Goal: Task Accomplishment & Management: Use online tool/utility

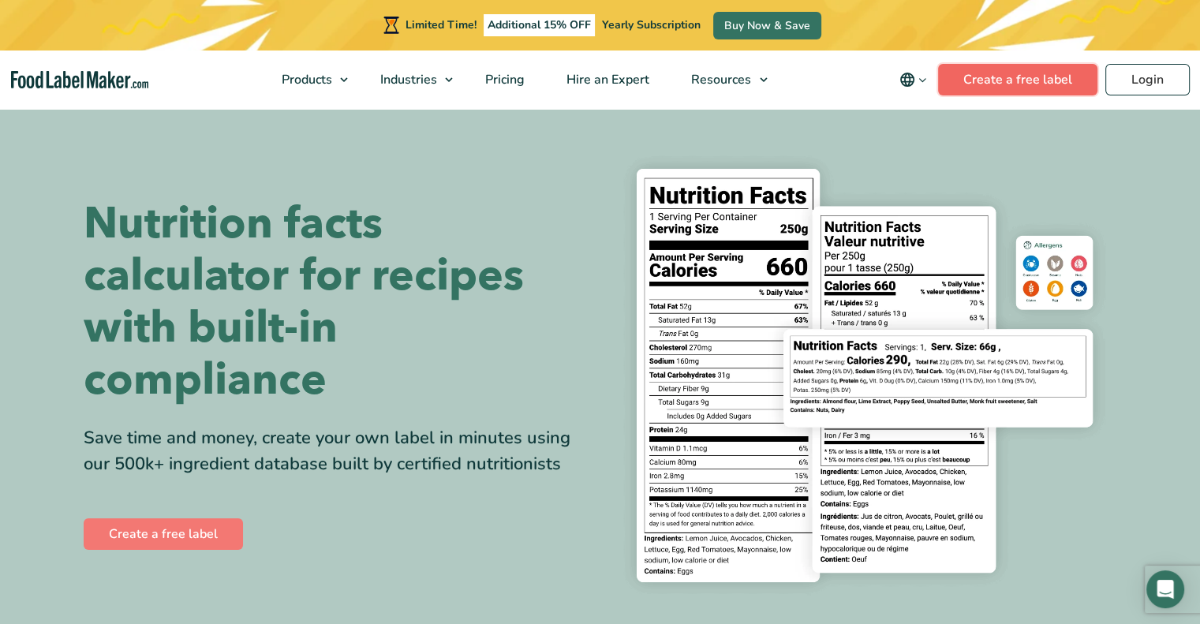
click at [1017, 70] on link "Create a free label" at bounding box center [1017, 80] width 159 height 32
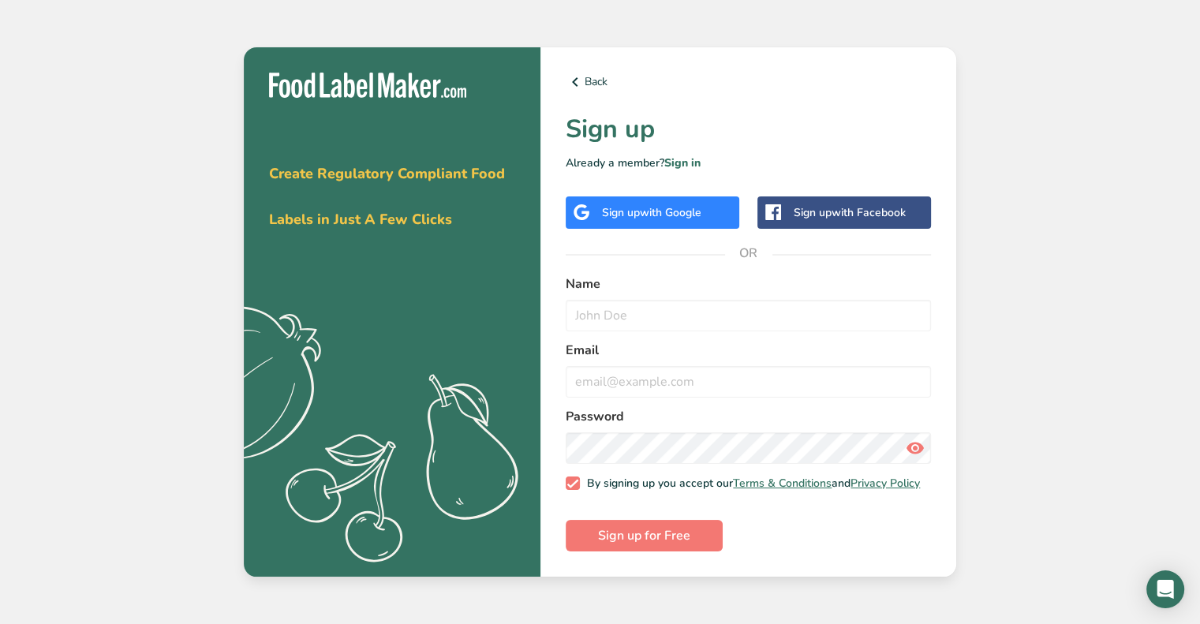
click at [678, 205] on span "with Google" at bounding box center [671, 212] width 62 height 15
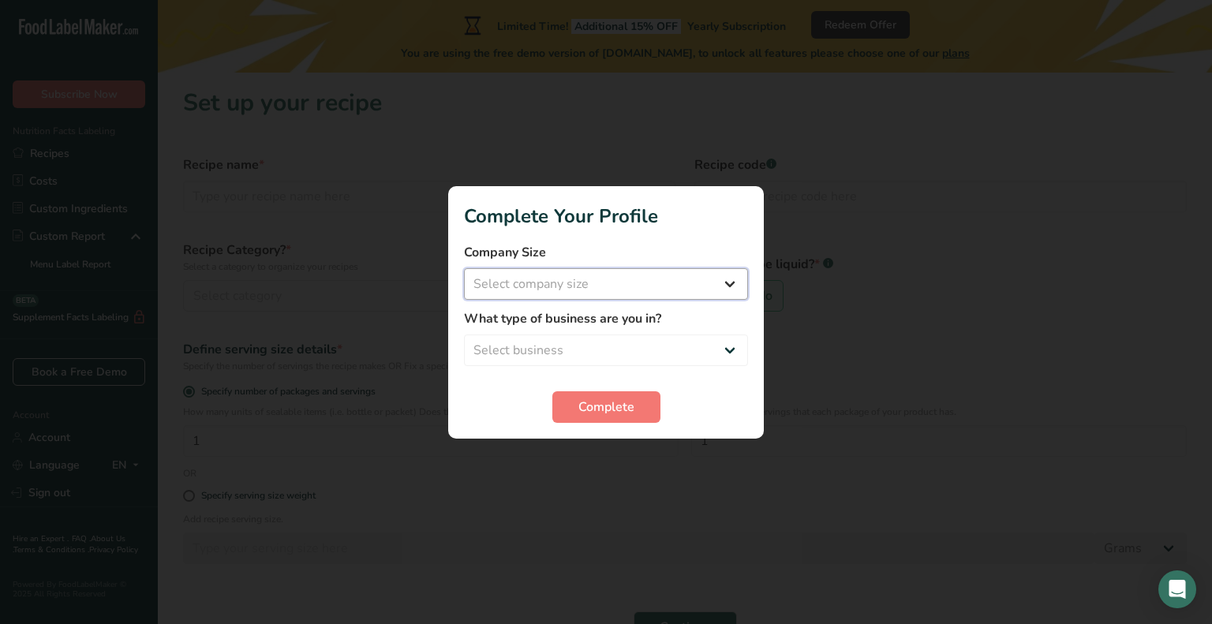
click at [726, 286] on select "Select company size Fewer than 10 Employees 10 to 50 Employees 51 to 500 Employ…" at bounding box center [606, 284] width 284 height 32
select select "3"
click at [464, 268] on select "Select company size Fewer than 10 Employees 10 to 50 Employees 51 to 500 Employ…" at bounding box center [606, 284] width 284 height 32
click at [642, 349] on select "Select business Packaged Food Manufacturer Restaurant & Cafe Bakery Meal Plans …" at bounding box center [606, 351] width 284 height 32
select select "1"
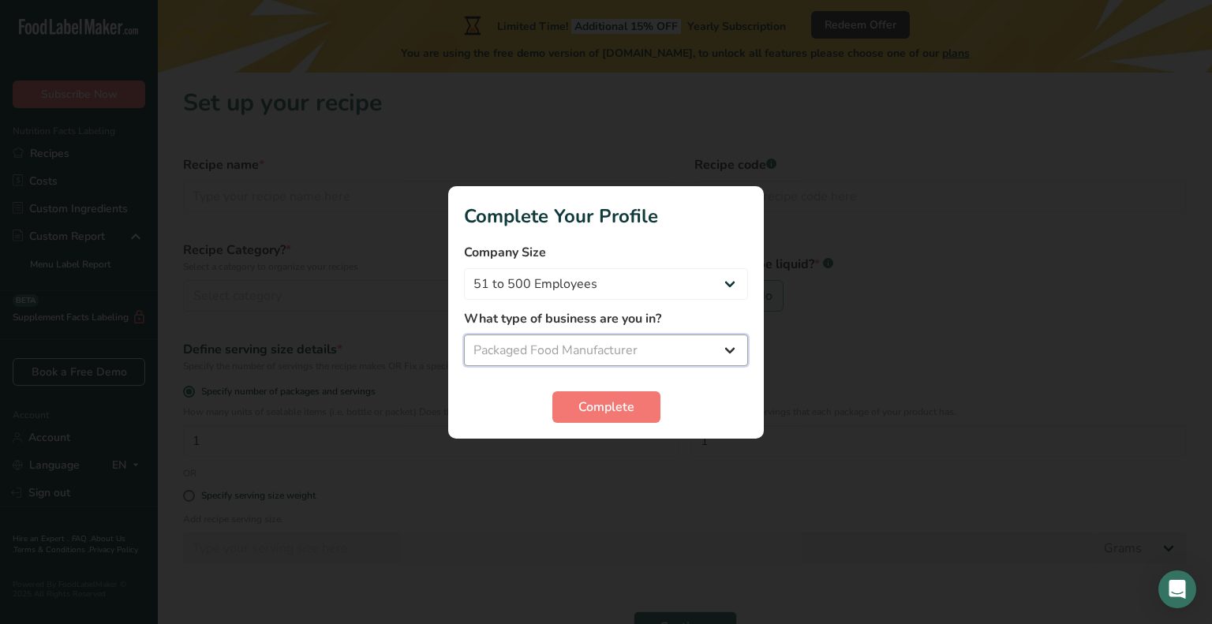
click at [464, 335] on select "Select business Packaged Food Manufacturer Restaurant & Cafe Bakery Meal Plans …" at bounding box center [606, 351] width 284 height 32
click at [601, 407] on span "Complete" at bounding box center [607, 407] width 56 height 19
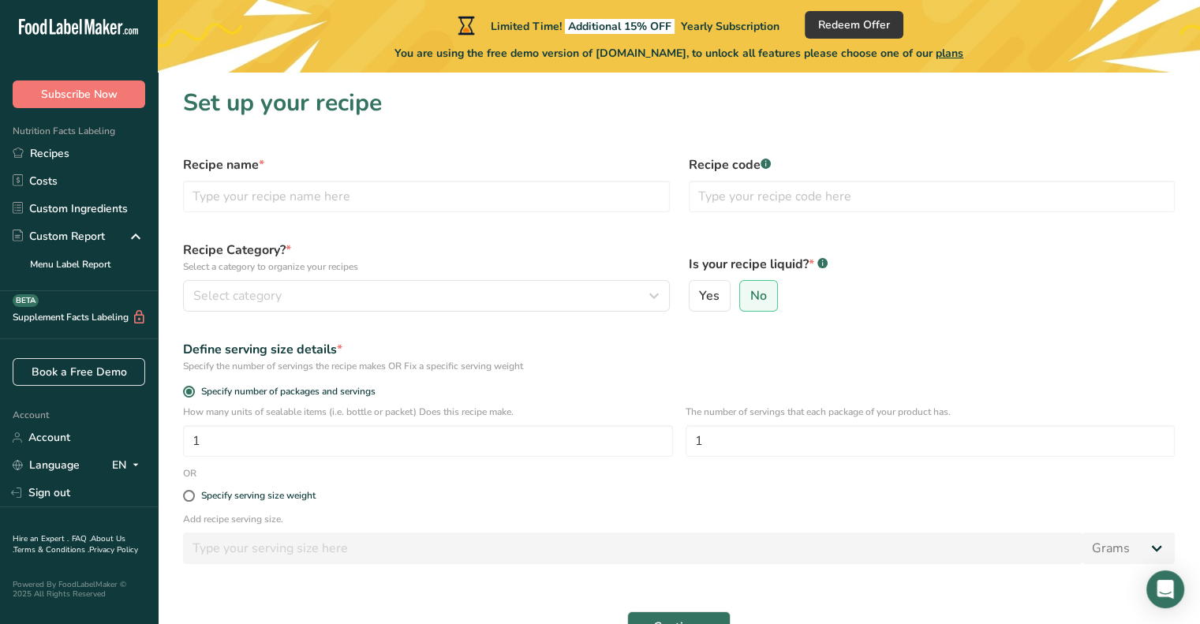
click at [514, 313] on div "Recipe Category? * Select a category to organize your recipes Select category S…" at bounding box center [427, 276] width 506 height 90
click at [479, 297] on div "Select category" at bounding box center [421, 296] width 457 height 19
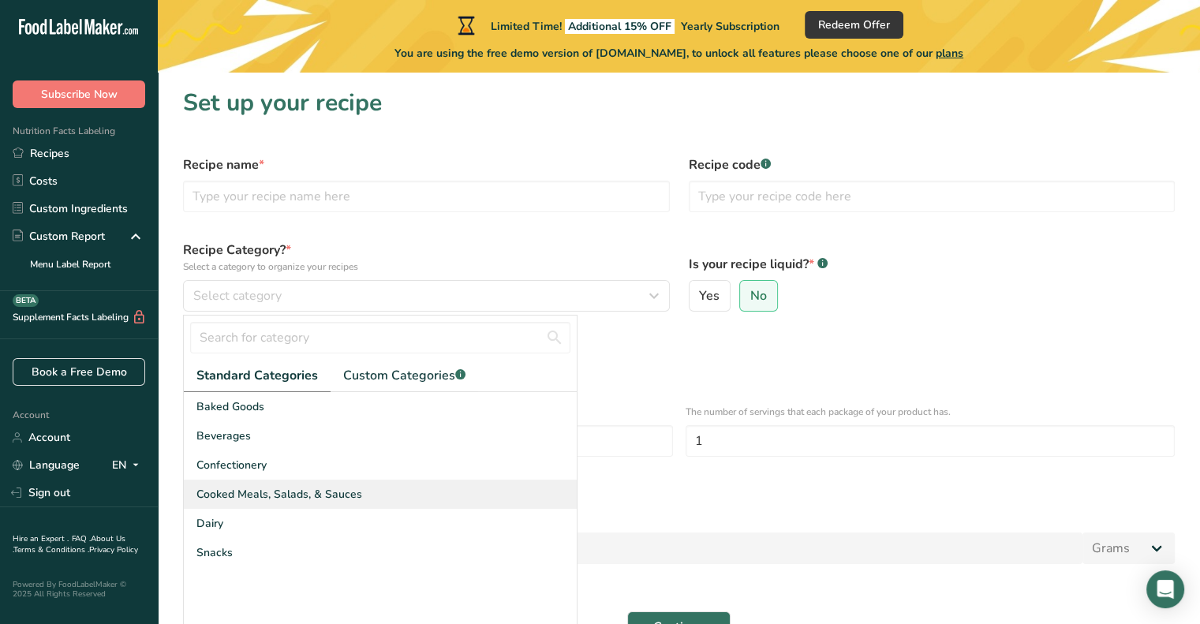
click at [284, 498] on span "Cooked Meals, Salads, & Sauces" at bounding box center [280, 494] width 166 height 17
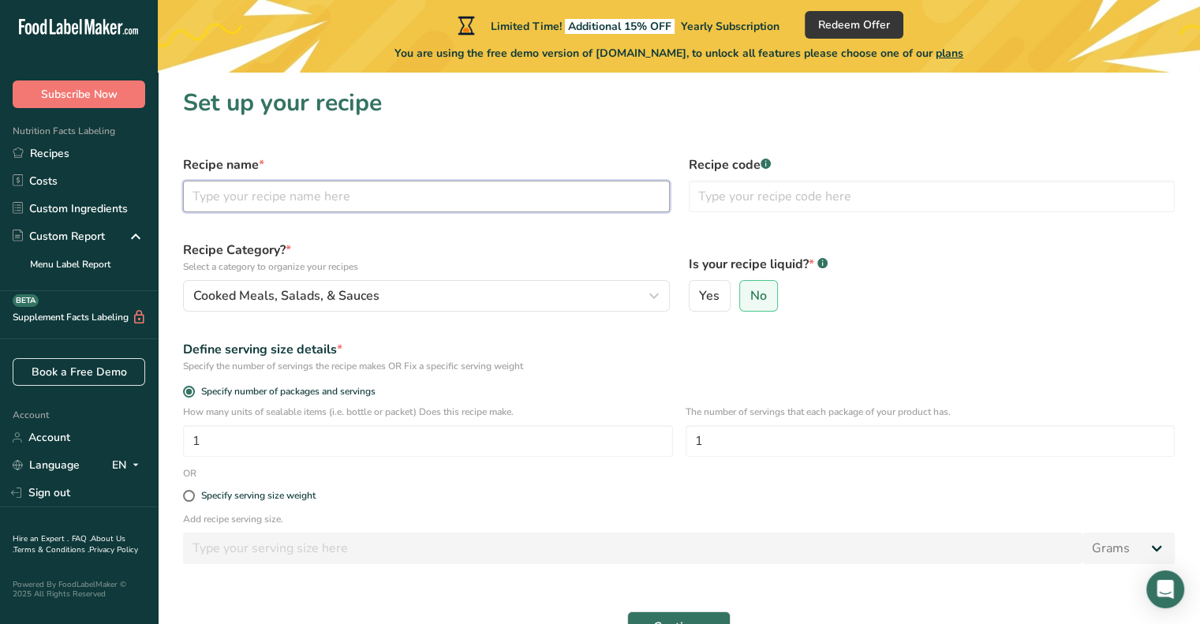
click at [302, 204] on input "text" at bounding box center [426, 197] width 487 height 32
click at [706, 293] on span "Yes" at bounding box center [709, 296] width 21 height 16
click at [700, 293] on input "Yes" at bounding box center [695, 296] width 10 height 10
radio input "true"
radio input "false"
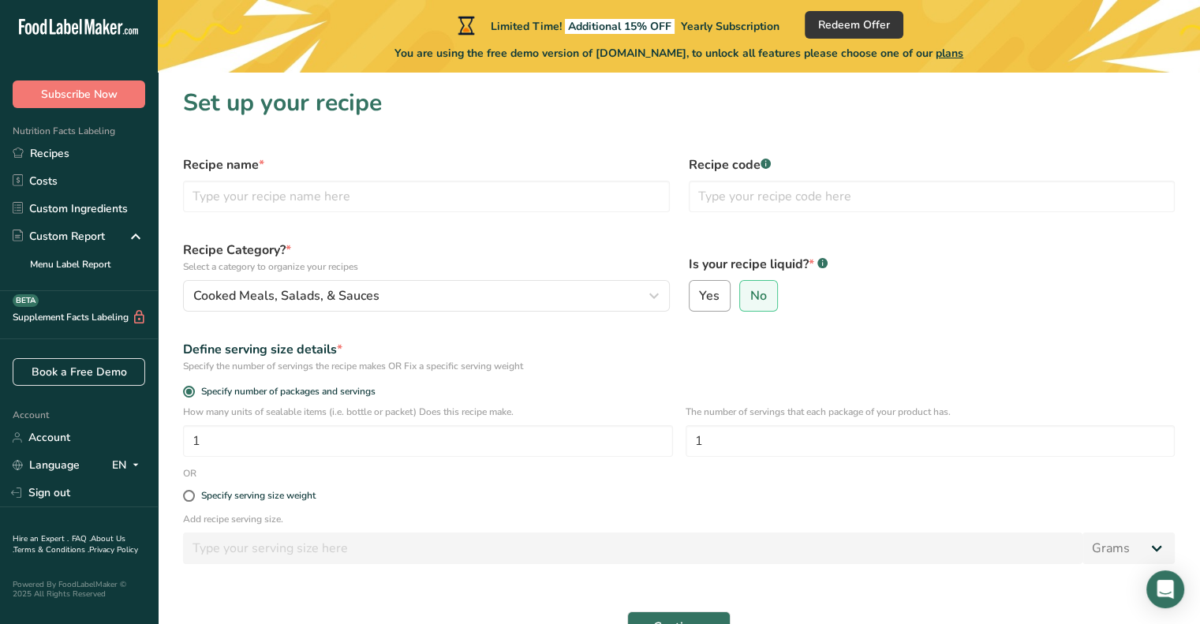
select select "22"
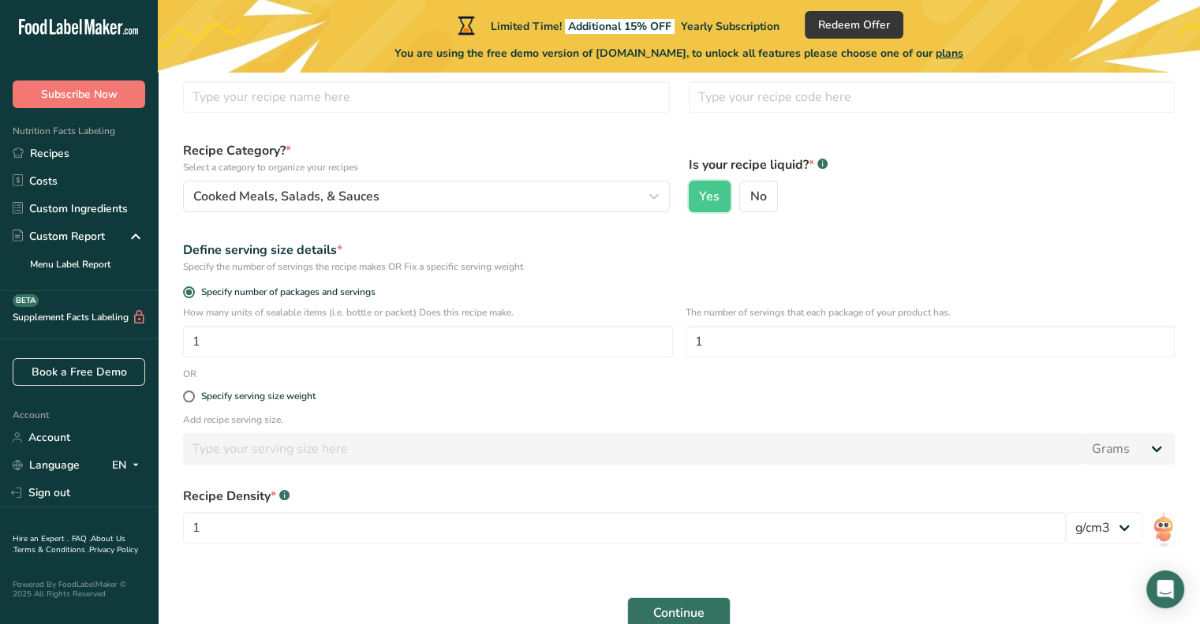
scroll to position [100, 0]
click at [489, 92] on input "text" at bounding box center [426, 97] width 487 height 32
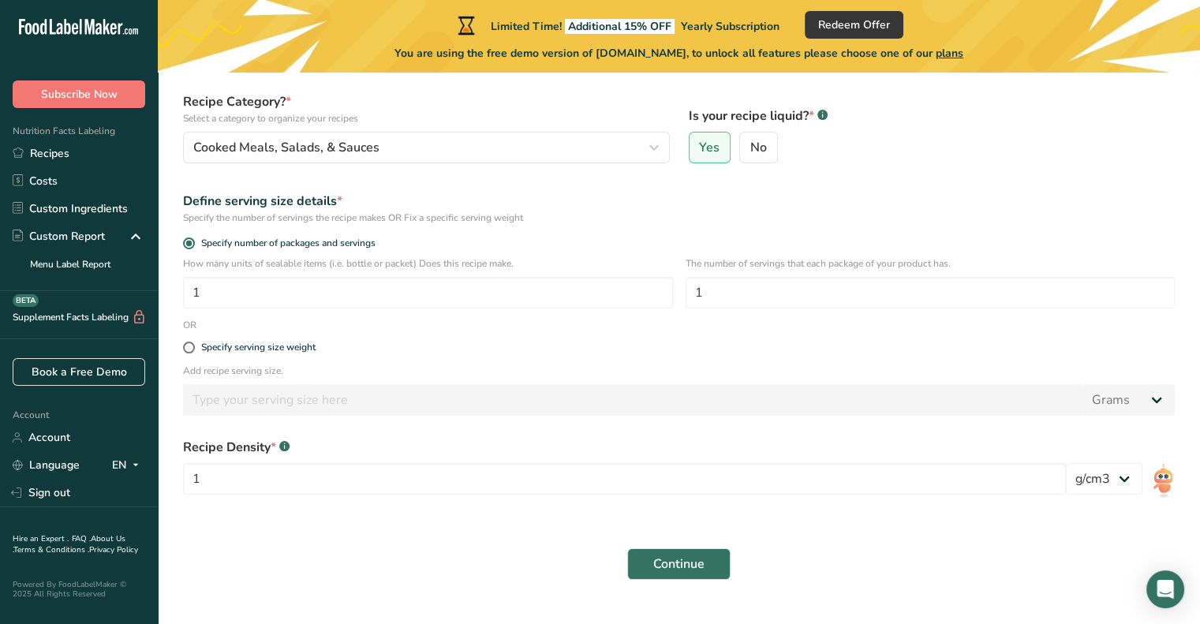
scroll to position [180, 0]
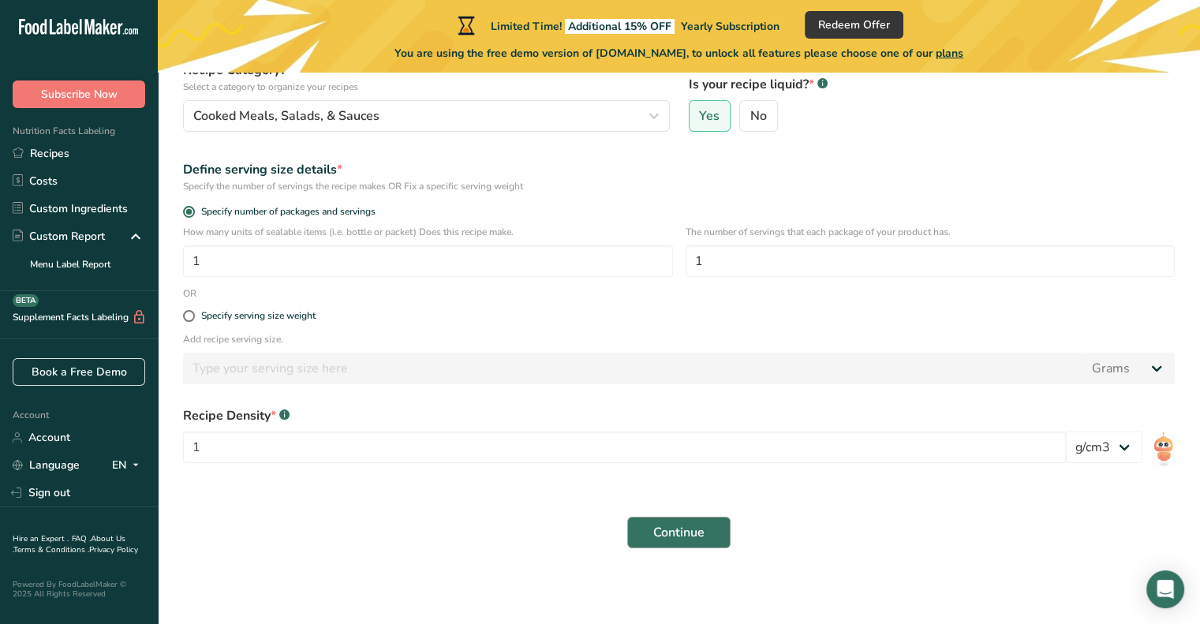
type input "BBQ"
click at [688, 529] on span "Continue" at bounding box center [679, 532] width 51 height 19
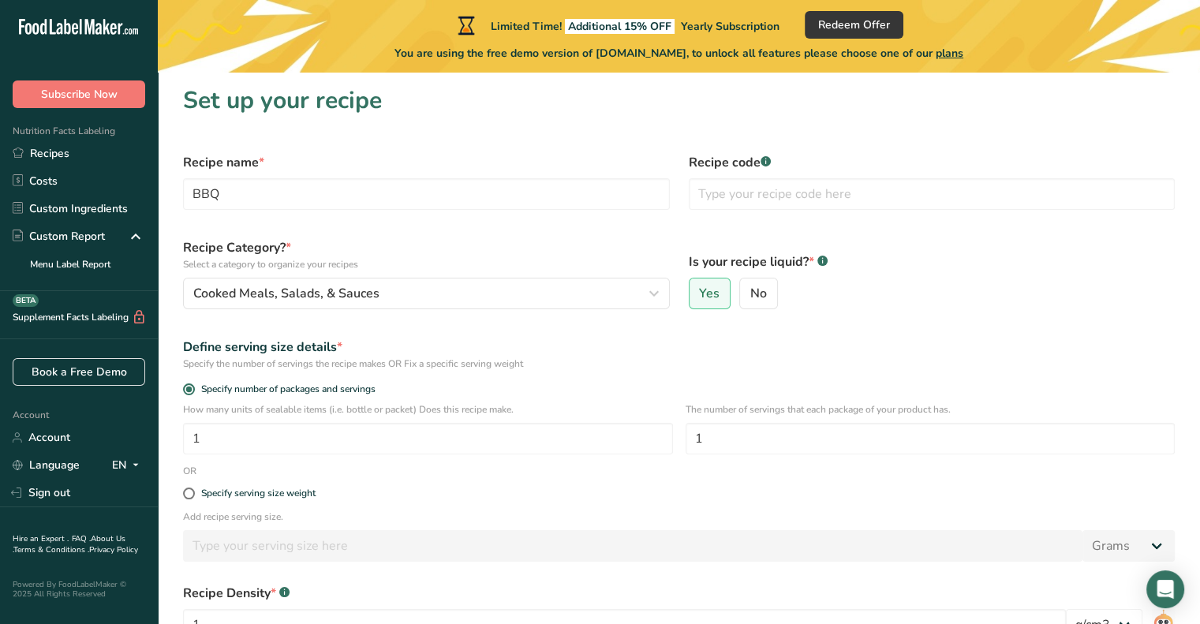
scroll to position [1, 0]
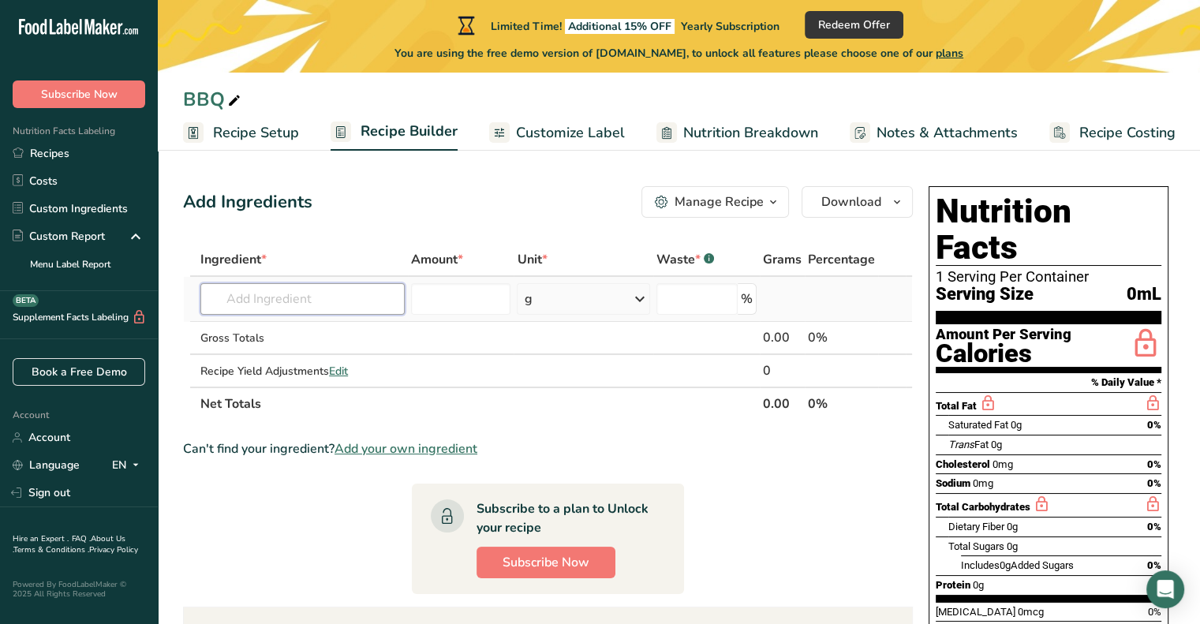
click at [344, 294] on input "text" at bounding box center [302, 299] width 204 height 32
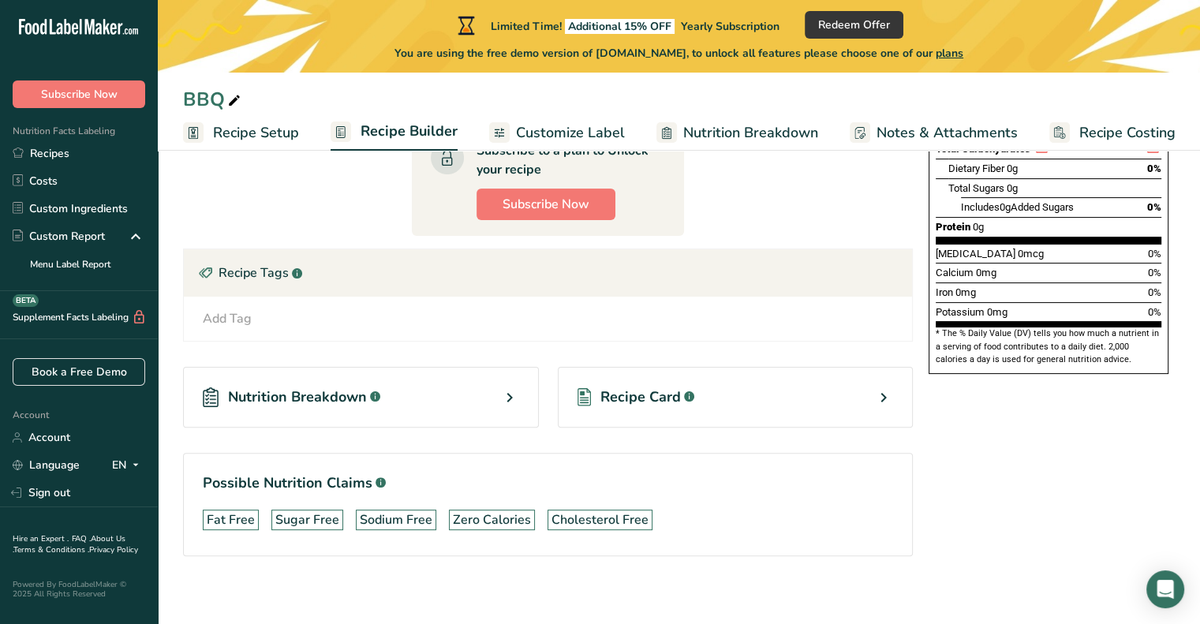
scroll to position [359, 0]
click at [650, 408] on div "Recipe Card .a-a{fill:#347362;}.b-a{fill:#fff;}" at bounding box center [736, 396] width 356 height 61
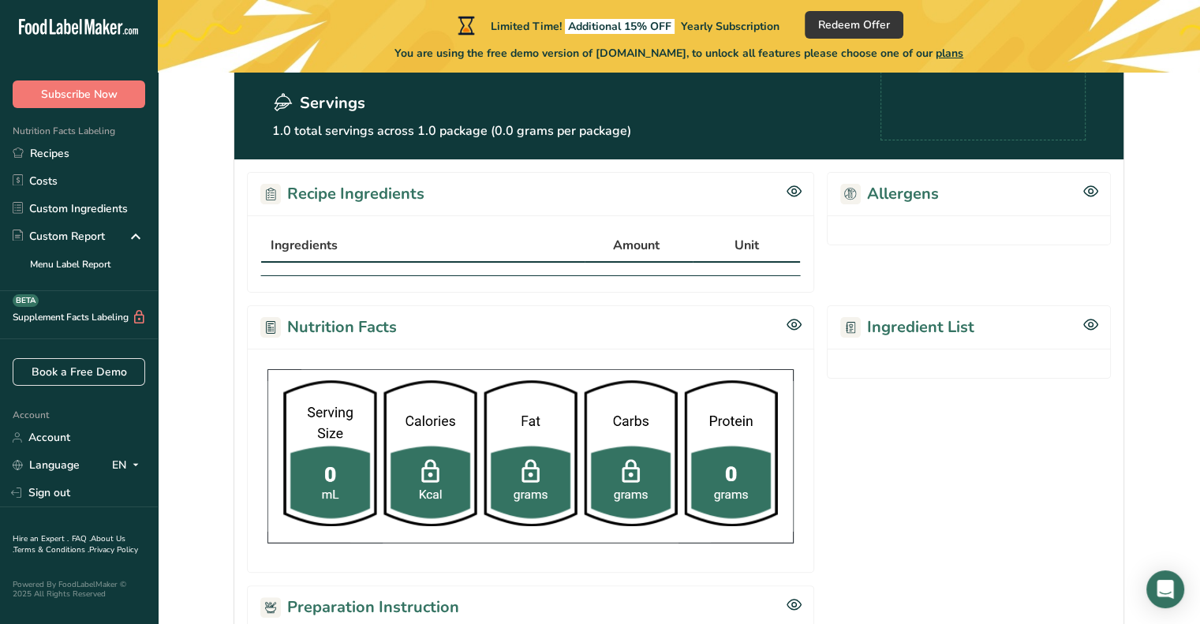
scroll to position [223, 0]
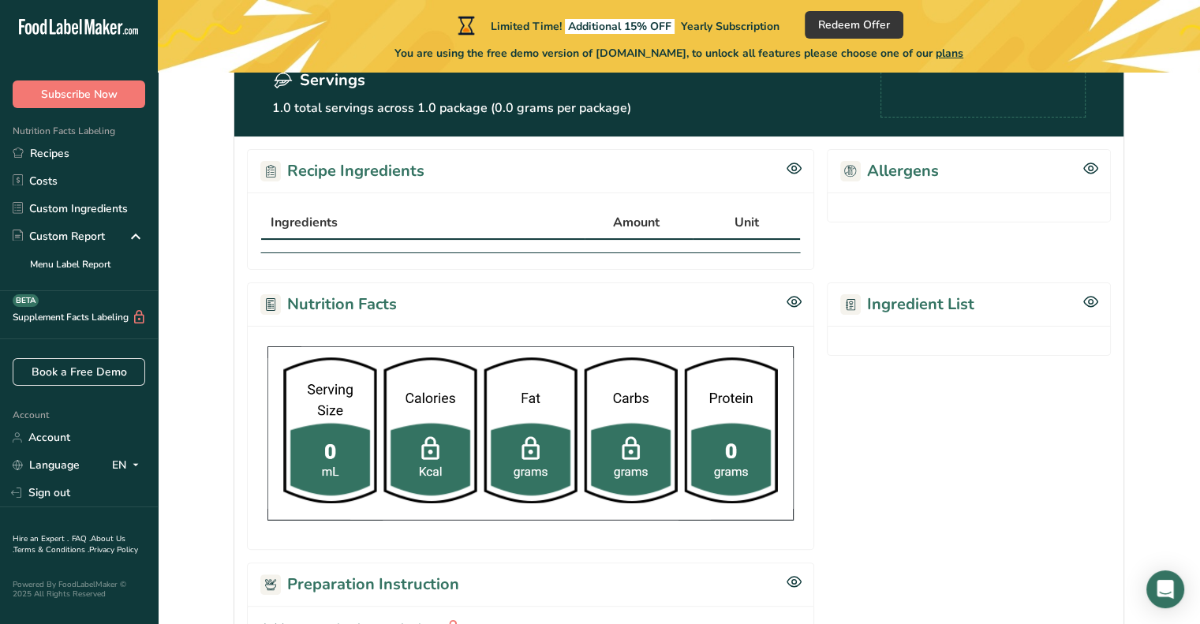
click at [926, 302] on h2 "Ingredient List" at bounding box center [908, 305] width 134 height 24
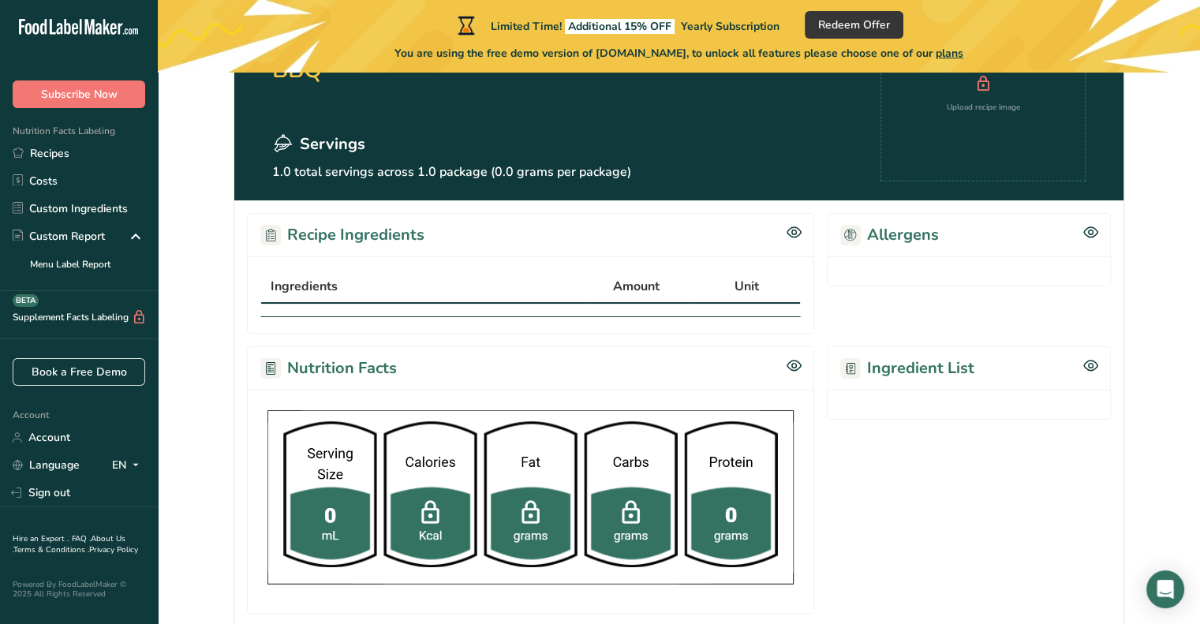
scroll to position [159, 0]
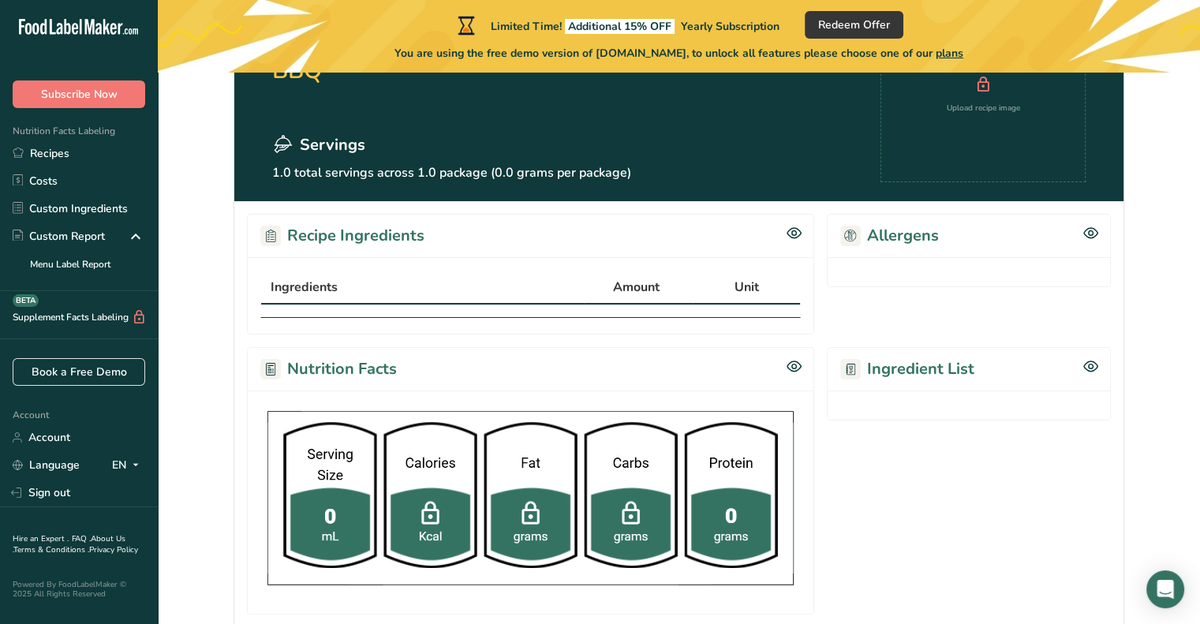
click at [476, 279] on div "Ingredients" at bounding box center [423, 287] width 305 height 19
click at [362, 289] on div "Ingredients" at bounding box center [423, 287] width 305 height 19
click at [294, 279] on span "Ingredients" at bounding box center [304, 287] width 67 height 19
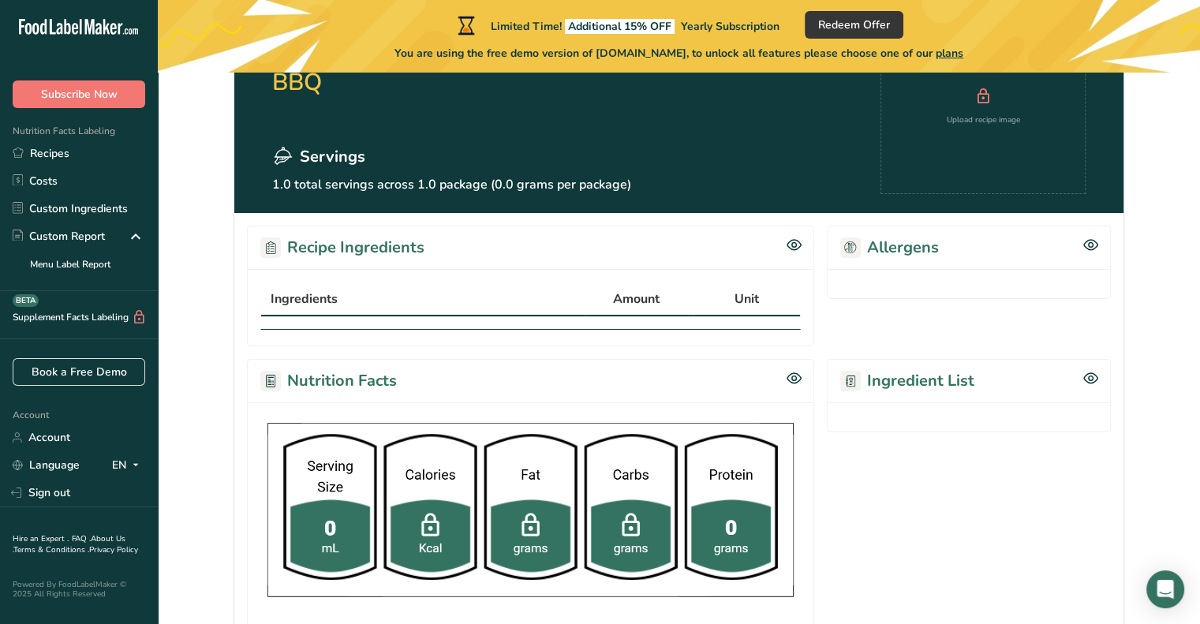
scroll to position [148, 0]
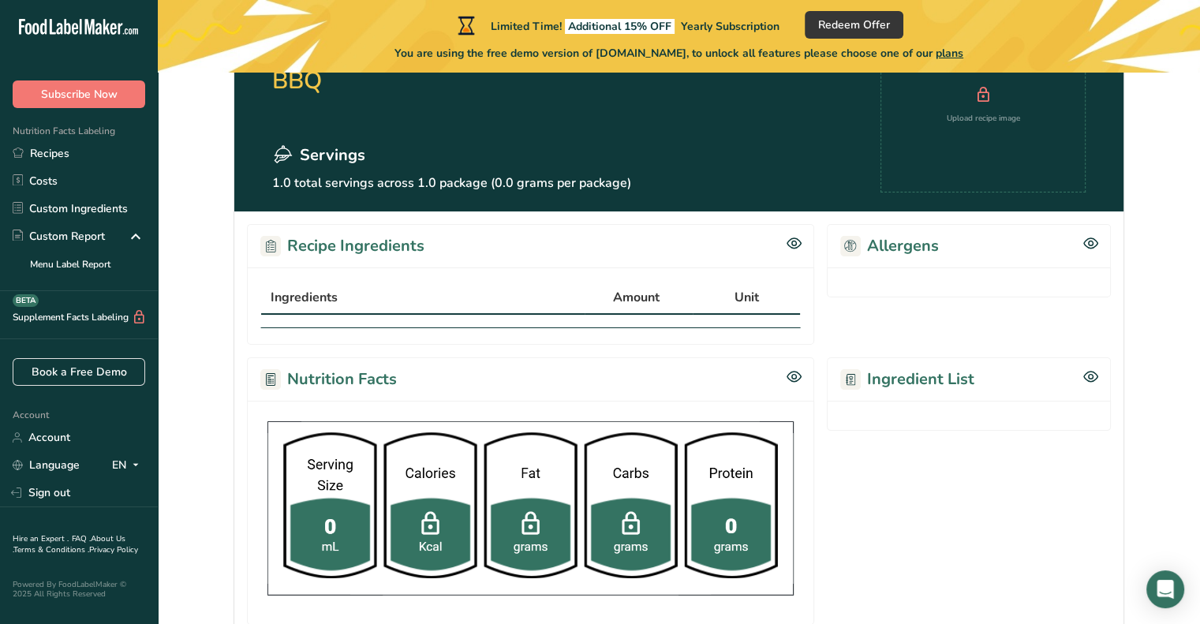
click at [383, 290] on div "Ingredients" at bounding box center [423, 297] width 305 height 19
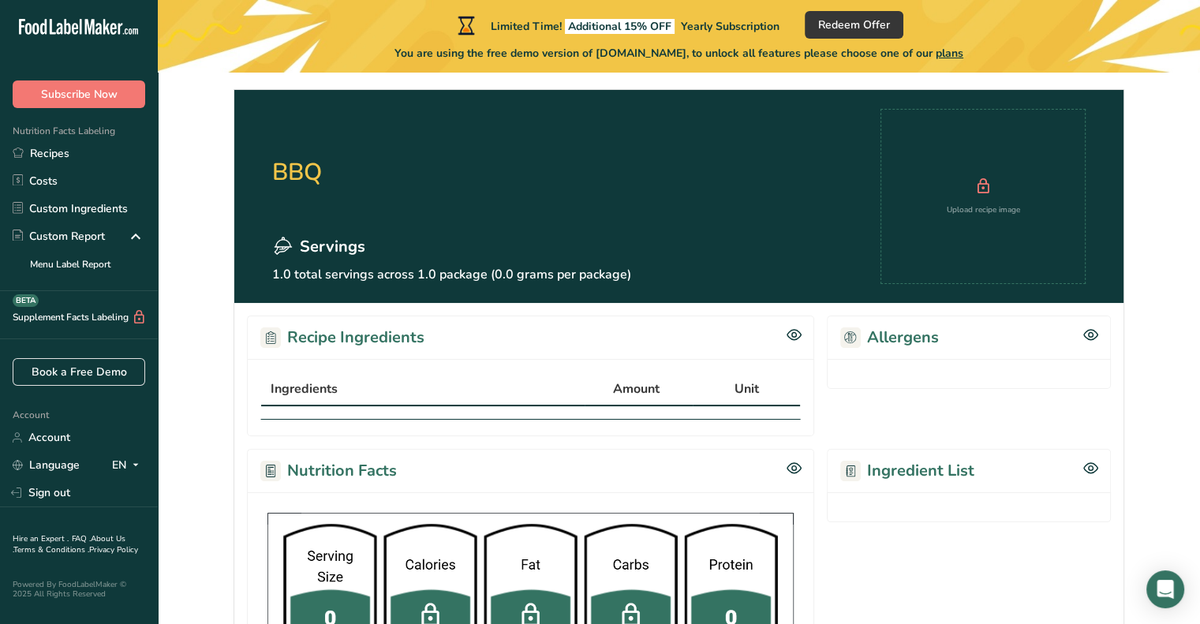
scroll to position [0, 0]
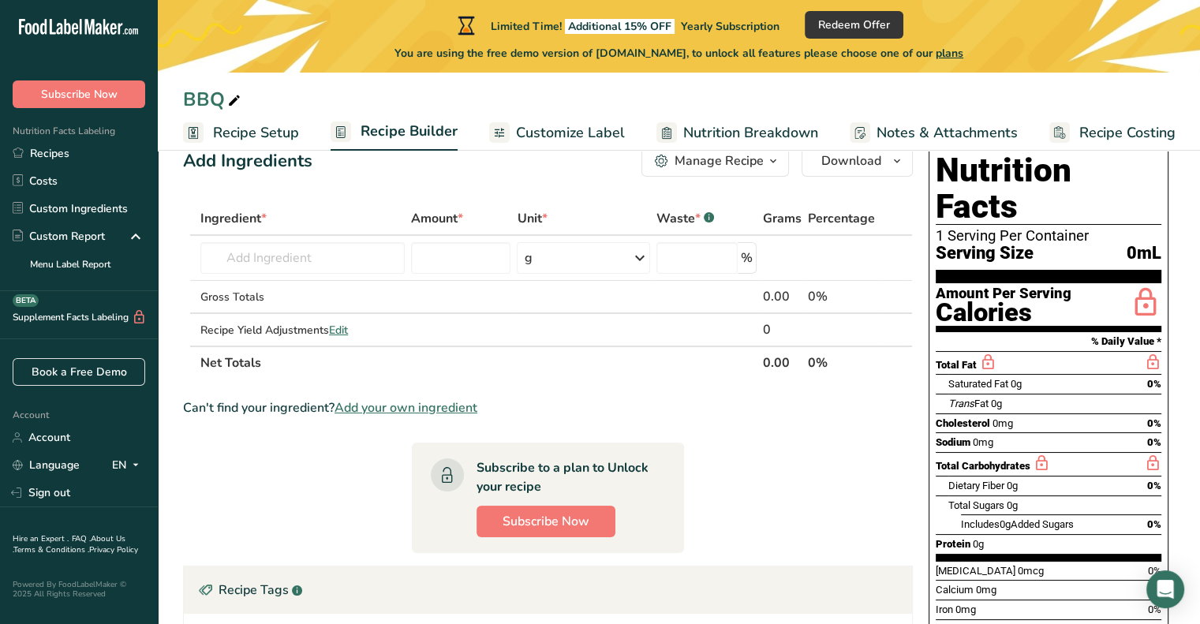
scroll to position [43, 0]
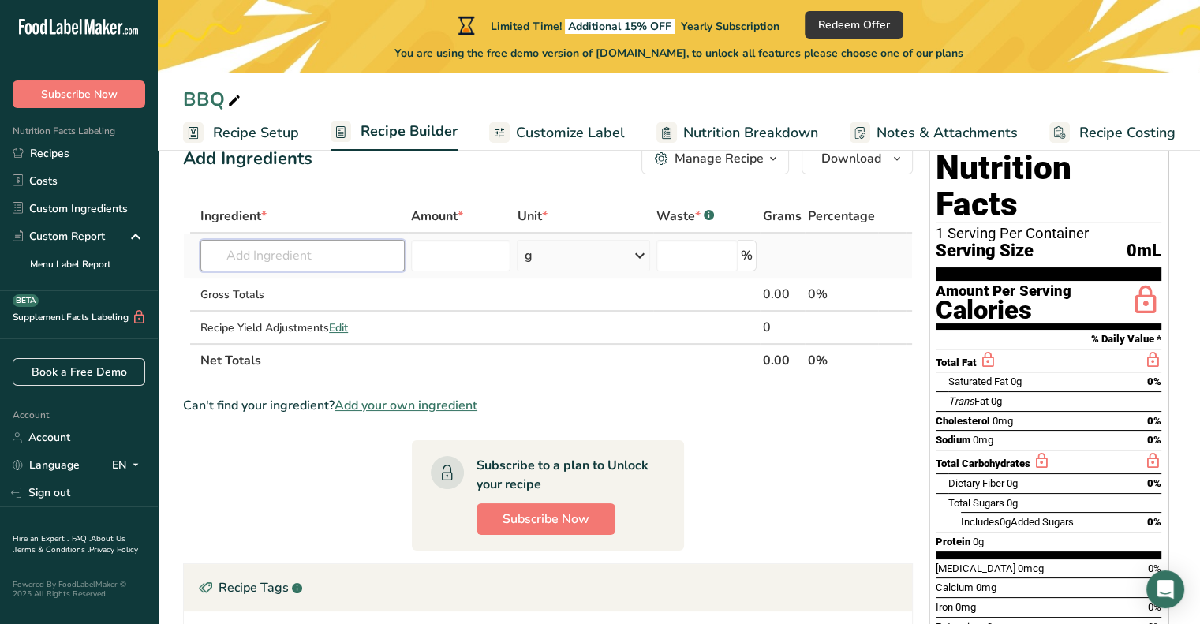
click at [347, 262] on input "text" at bounding box center [302, 256] width 204 height 32
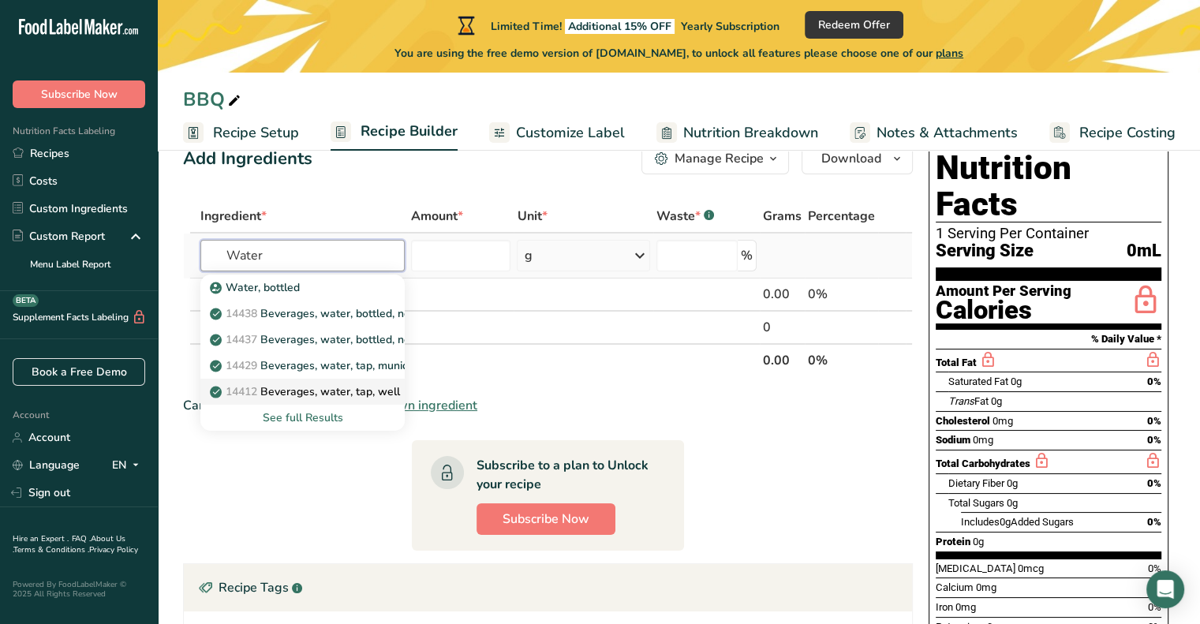
type input "Water"
click at [329, 390] on p "14412 Beverages, water, tap, well" at bounding box center [306, 392] width 187 height 17
type input "Beverages, water, tap, well"
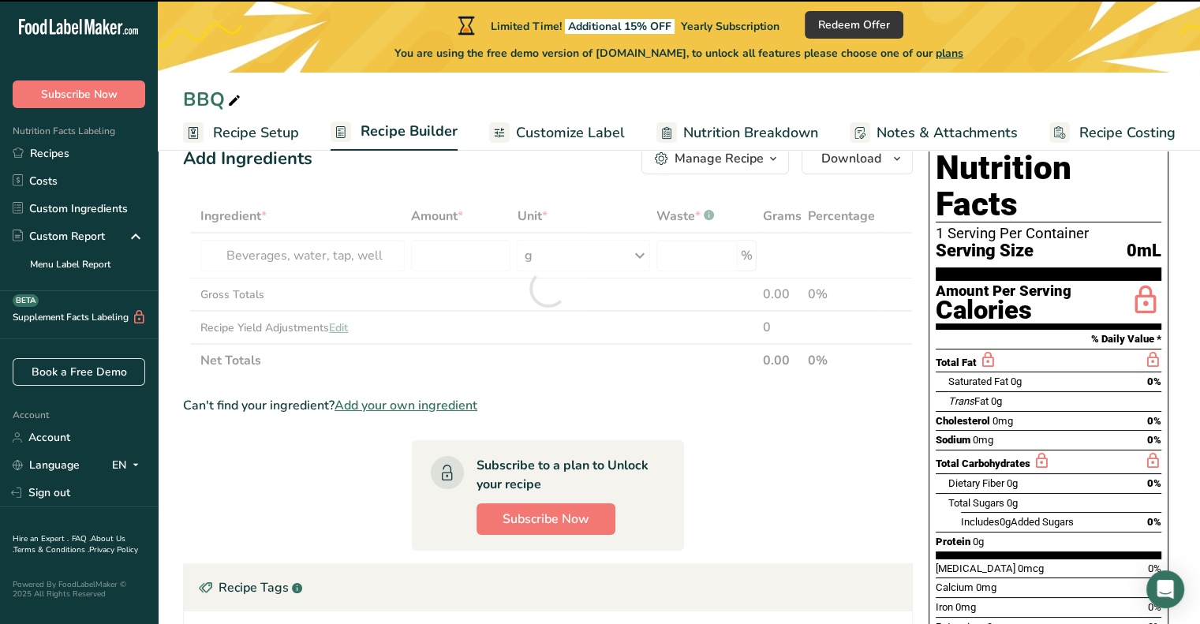
type input "0"
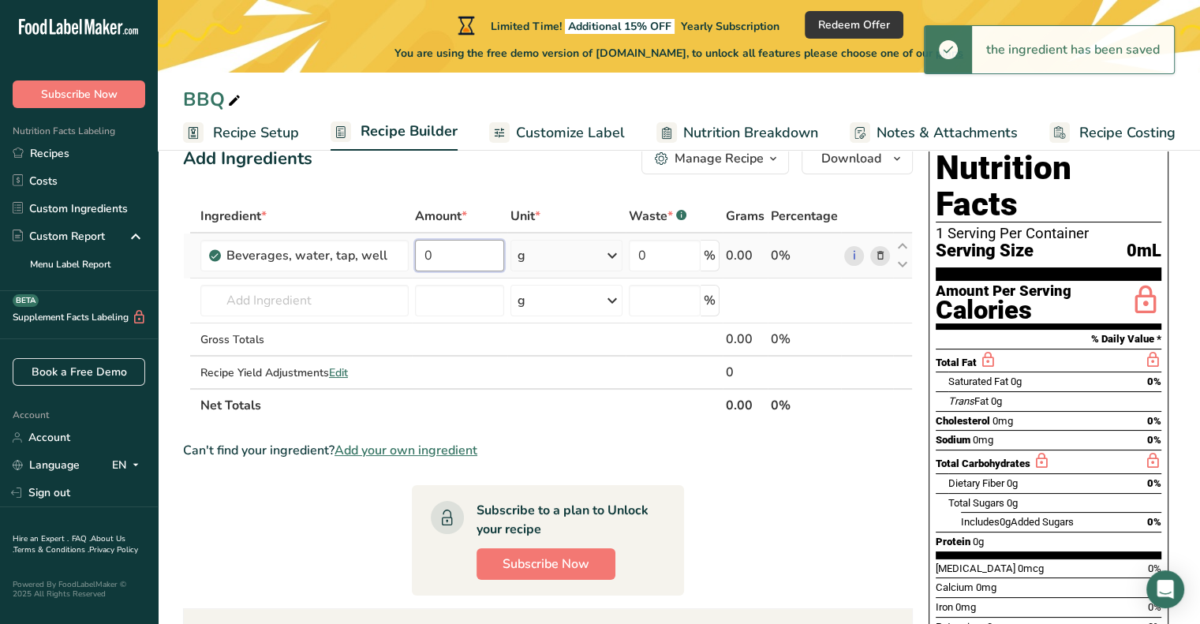
click at [457, 249] on input "0" at bounding box center [459, 256] width 89 height 32
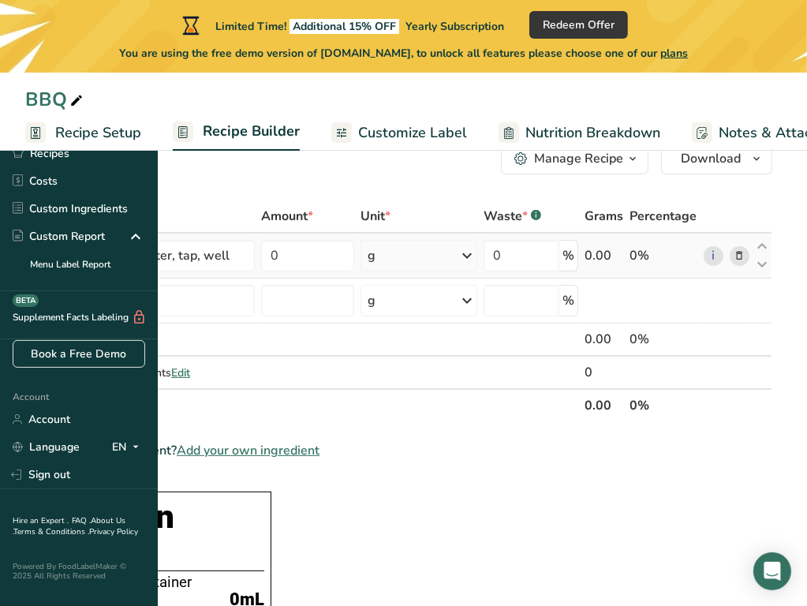
click at [603, 258] on div "Ingredient * Amount * Unit * Waste * .a-a{fill:#347362;}.b-a{fill:#fff;} Grams …" at bounding box center [398, 311] width 747 height 223
drag, startPoint x: 555, startPoint y: 258, endPoint x: 503, endPoint y: 257, distance: 52.1
click at [503, 257] on tr "Beverages, water, tap, well 0 g Portions 1 fl oz 1 serving 8 fl oz 8 fl oz 1 li…" at bounding box center [399, 256] width 746 height 45
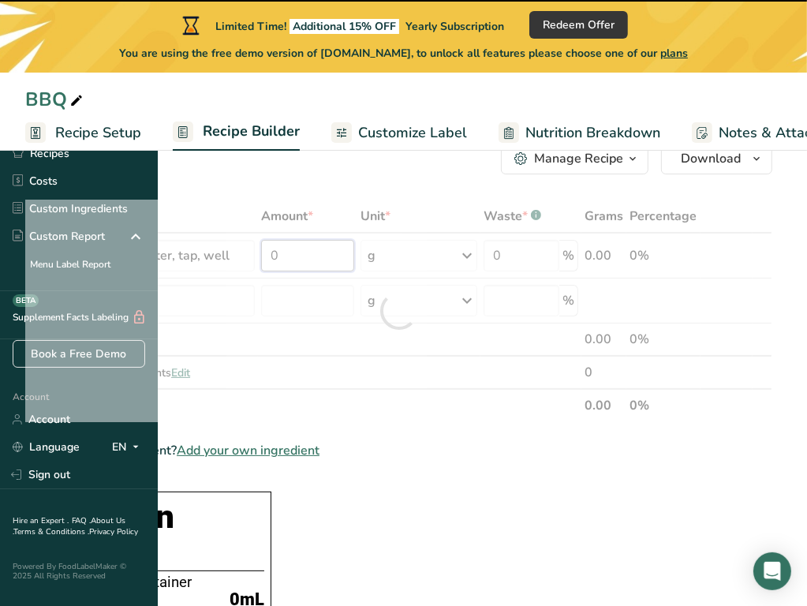
drag, startPoint x: 425, startPoint y: 252, endPoint x: 399, endPoint y: 254, distance: 26.2
click at [399, 254] on div "Ingredient * Amount * Unit * Waste * .a-a{fill:#347362;}.b-a{fill:#fff;} Grams …" at bounding box center [398, 311] width 747 height 223
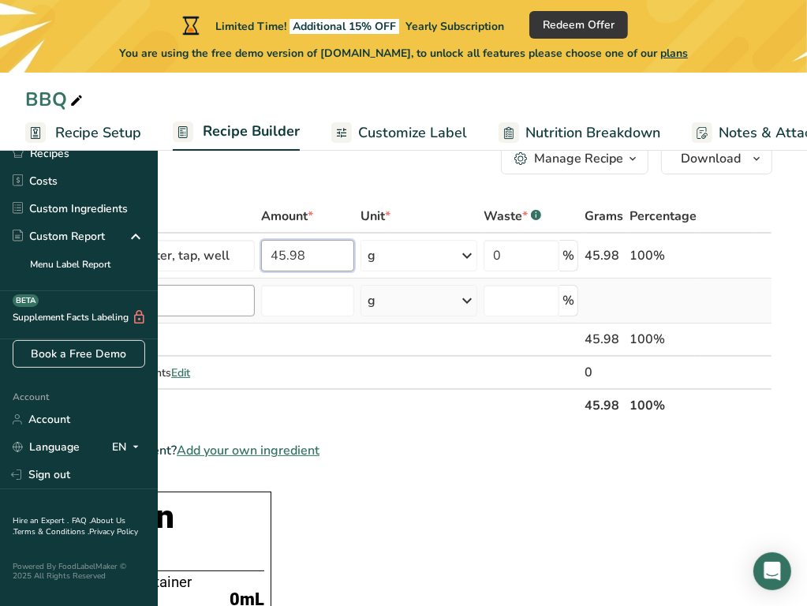
type input "45.98"
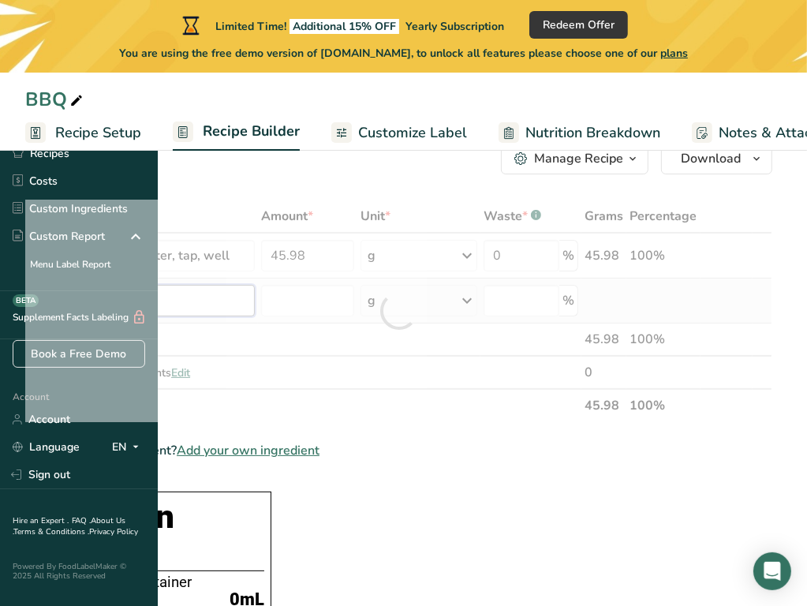
click at [338, 301] on div "Ingredient * Amount * Unit * Waste * .a-a{fill:#347362;}.b-a{fill:#fff;} Grams …" at bounding box center [398, 311] width 747 height 223
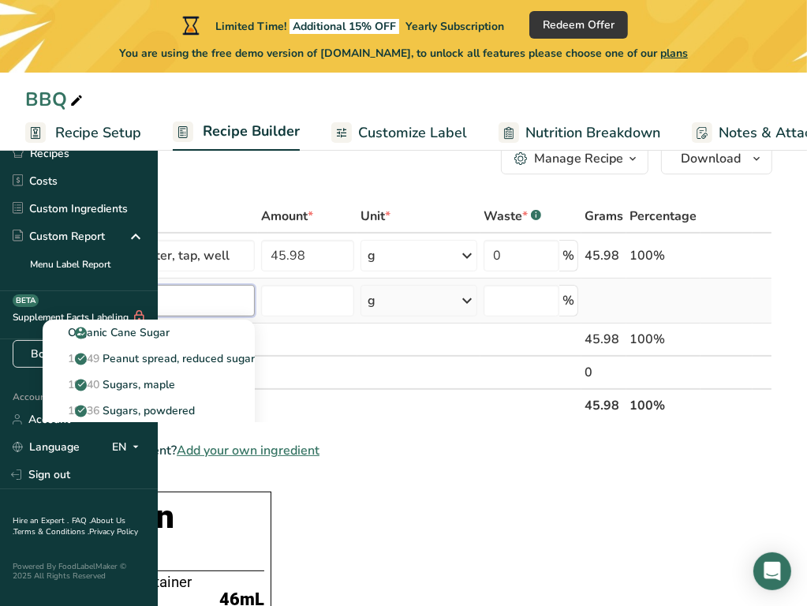
type input "Sugar"
click at [199, 431] on p "19335 [GEOGRAPHIC_DATA], granulated" at bounding box center [127, 437] width 144 height 17
type input "Sugars, granulated"
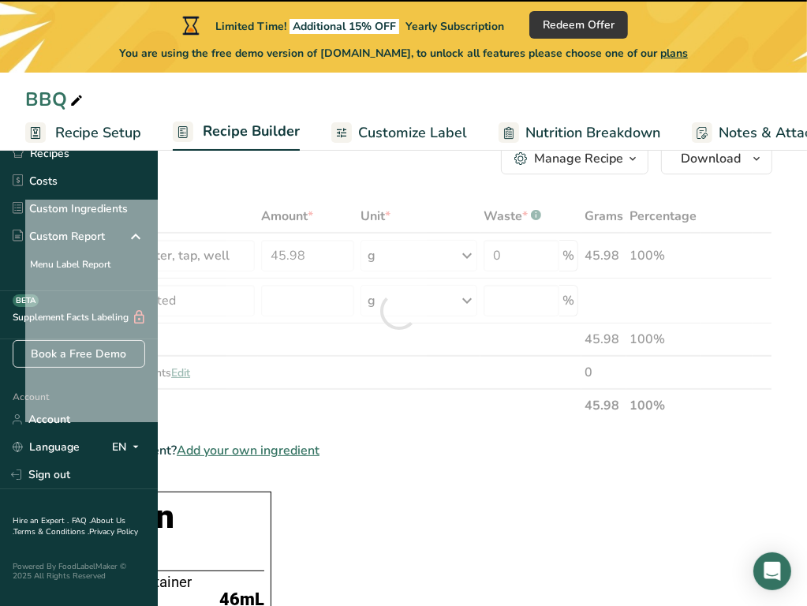
type input "0"
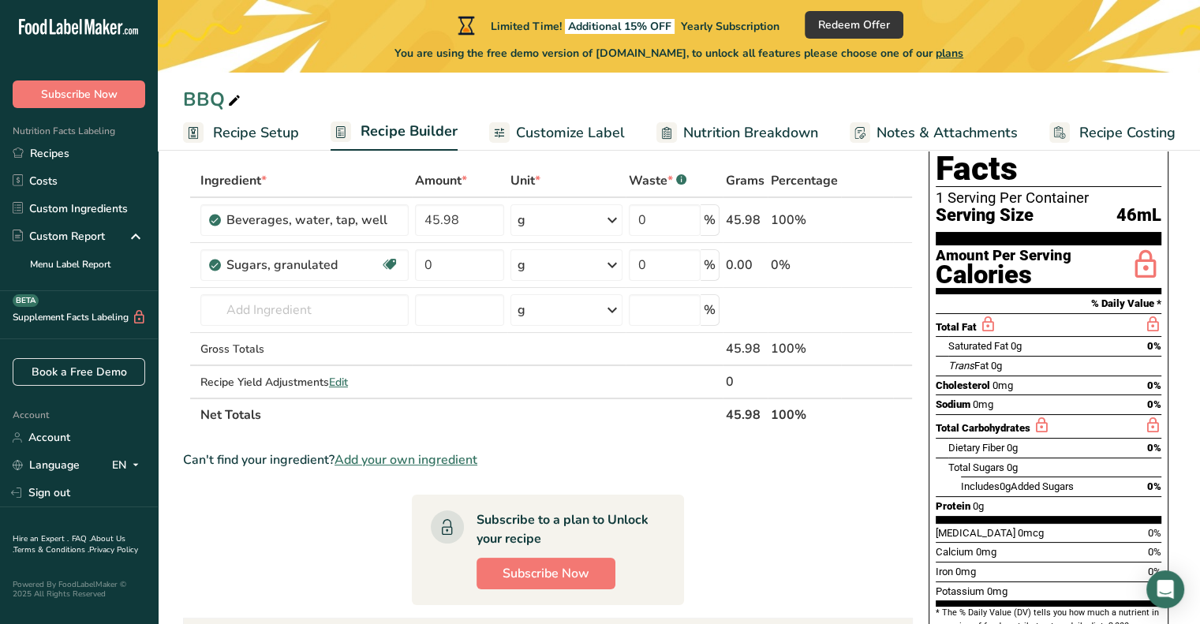
scroll to position [81, 0]
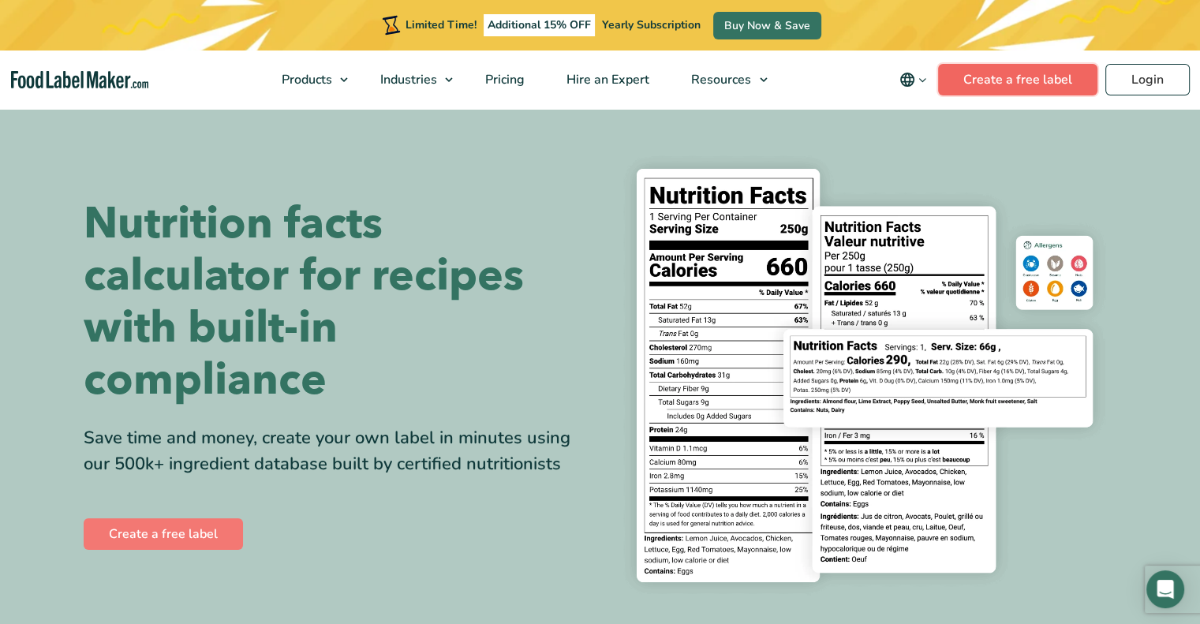
click at [1002, 82] on link "Create a free label" at bounding box center [1017, 80] width 159 height 32
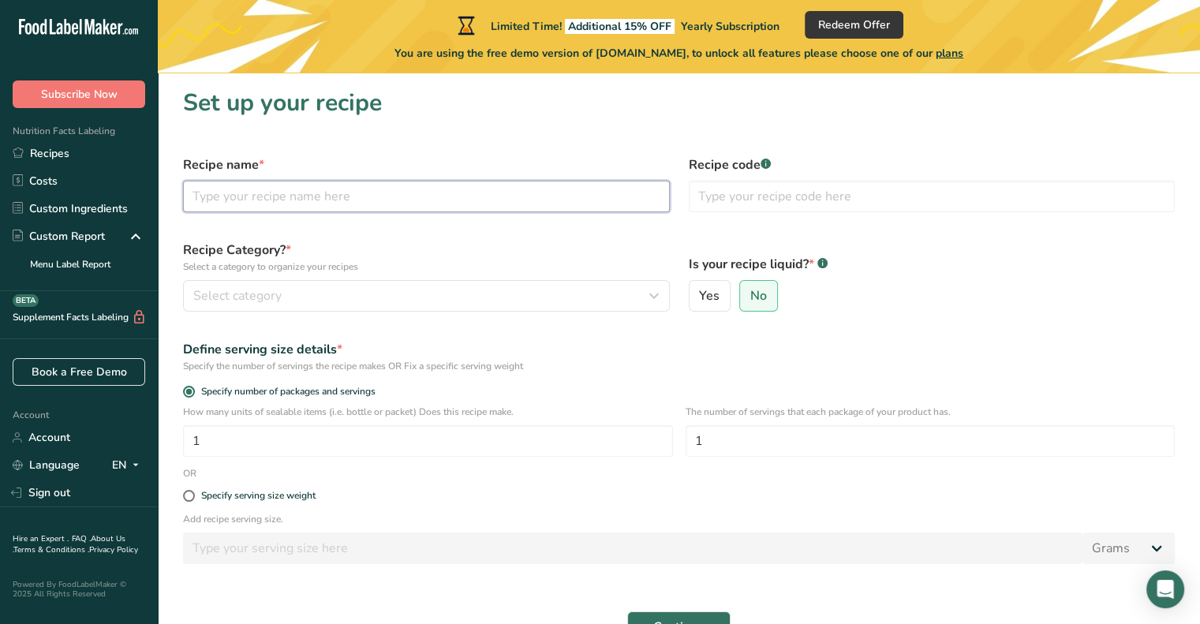
click at [549, 204] on input "text" at bounding box center [426, 197] width 487 height 32
type input "BBQ"
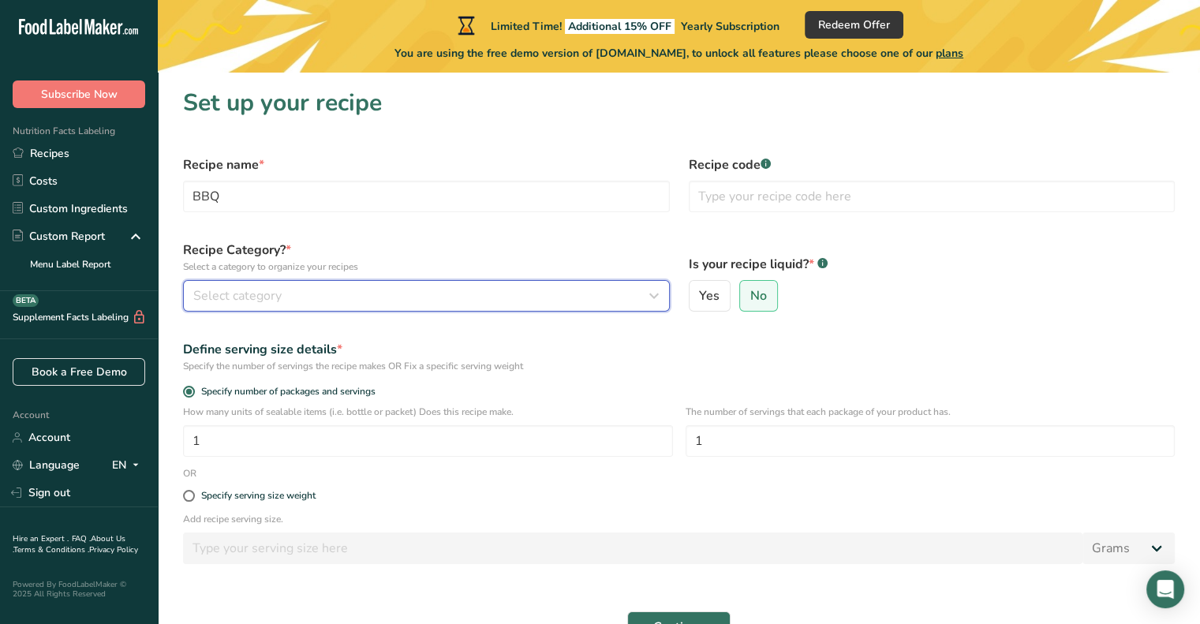
click at [553, 302] on div "Select category" at bounding box center [421, 296] width 457 height 19
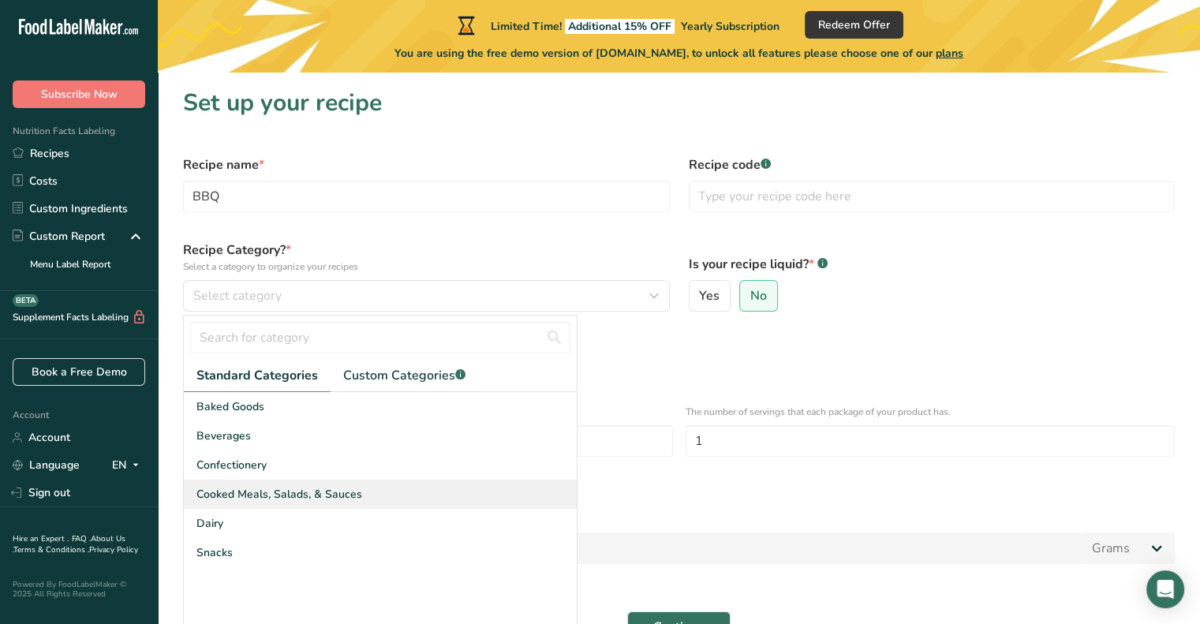
click at [333, 495] on span "Cooked Meals, Salads, & Sauces" at bounding box center [280, 494] width 166 height 17
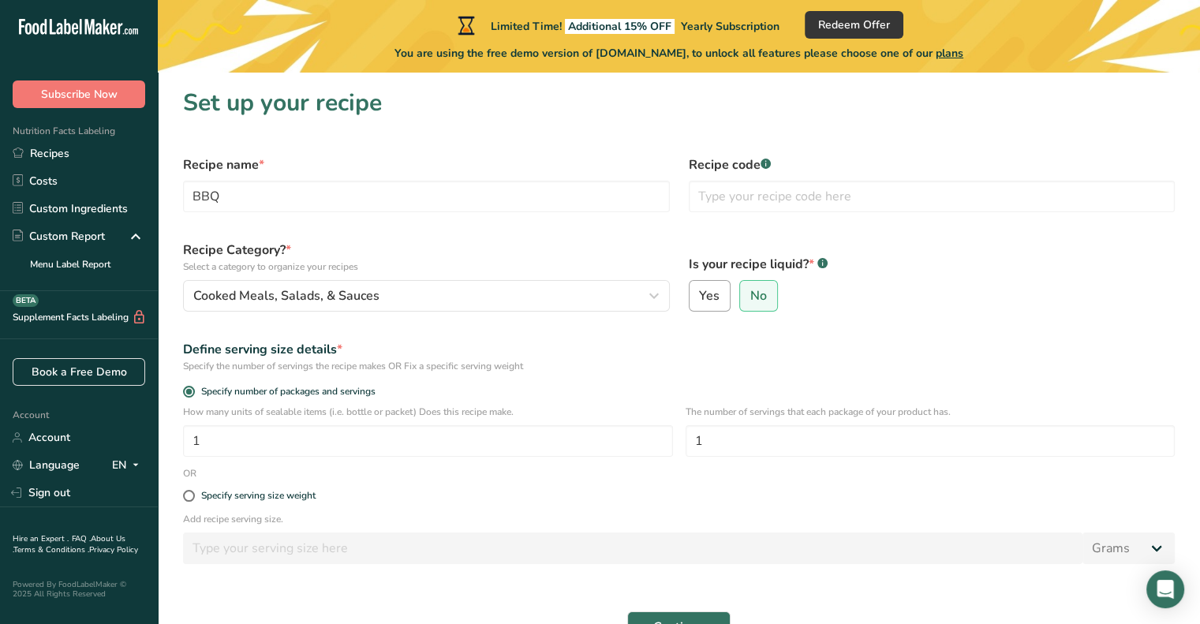
click at [713, 291] on span "Yes" at bounding box center [709, 296] width 21 height 16
click at [700, 291] on input "Yes" at bounding box center [695, 296] width 10 height 10
radio input "true"
radio input "false"
select select "22"
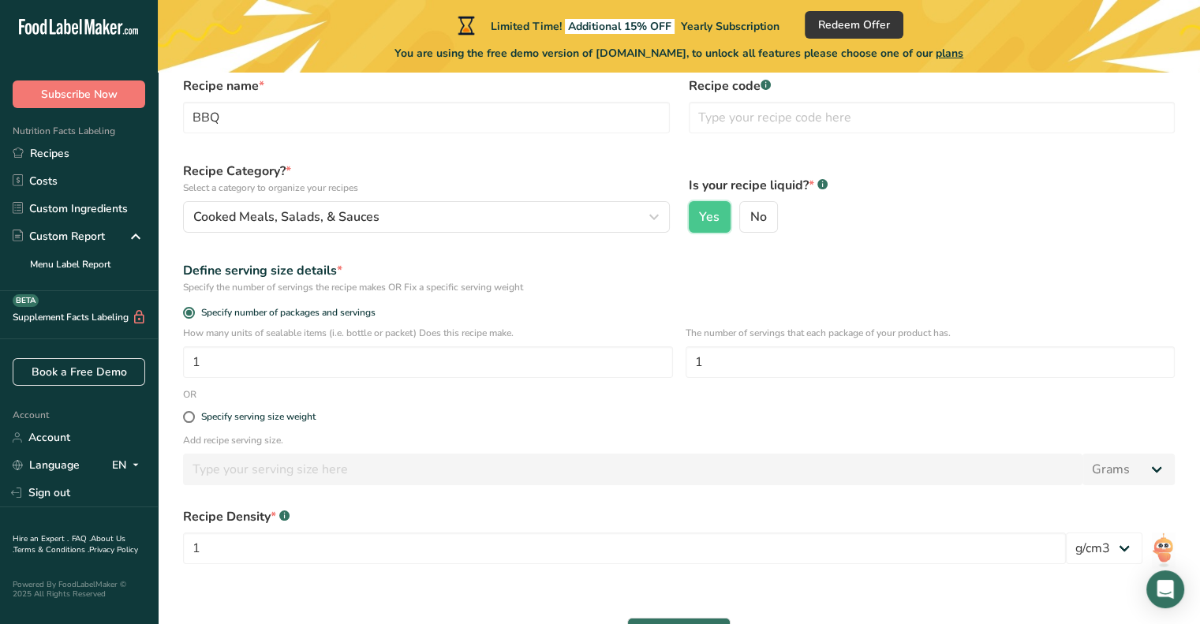
scroll to position [82, 0]
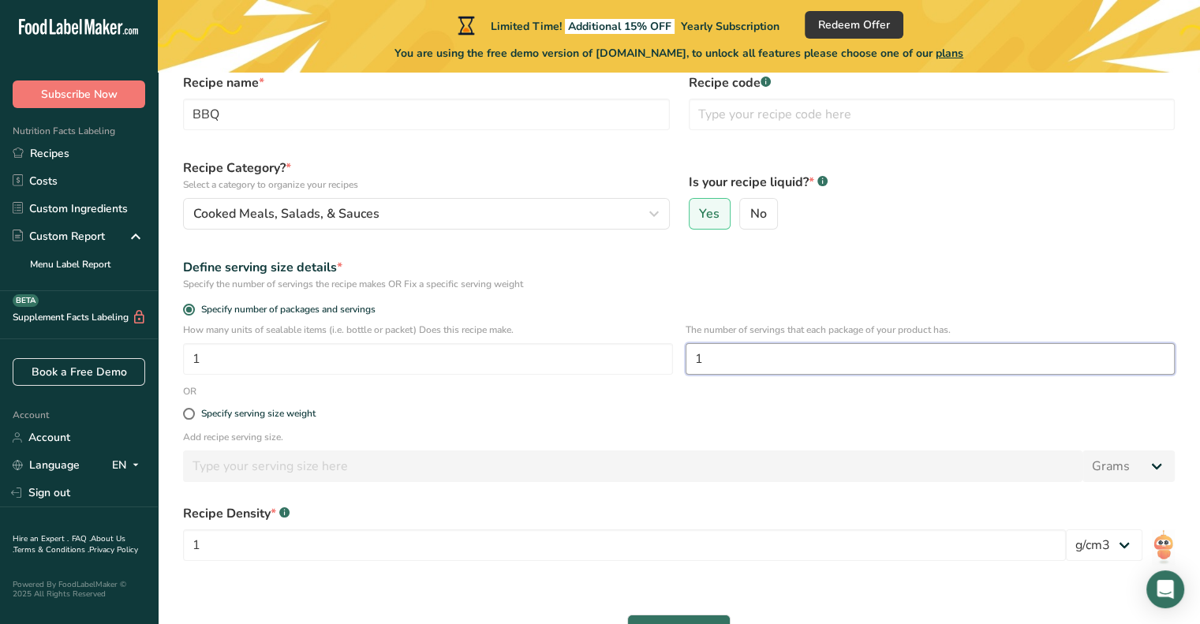
drag, startPoint x: 733, startPoint y: 354, endPoint x: 683, endPoint y: 359, distance: 50.7
click at [683, 359] on div "How many units of sealable items (i.e. bottle or packet) Does this recipe make.…" at bounding box center [679, 354] width 1011 height 62
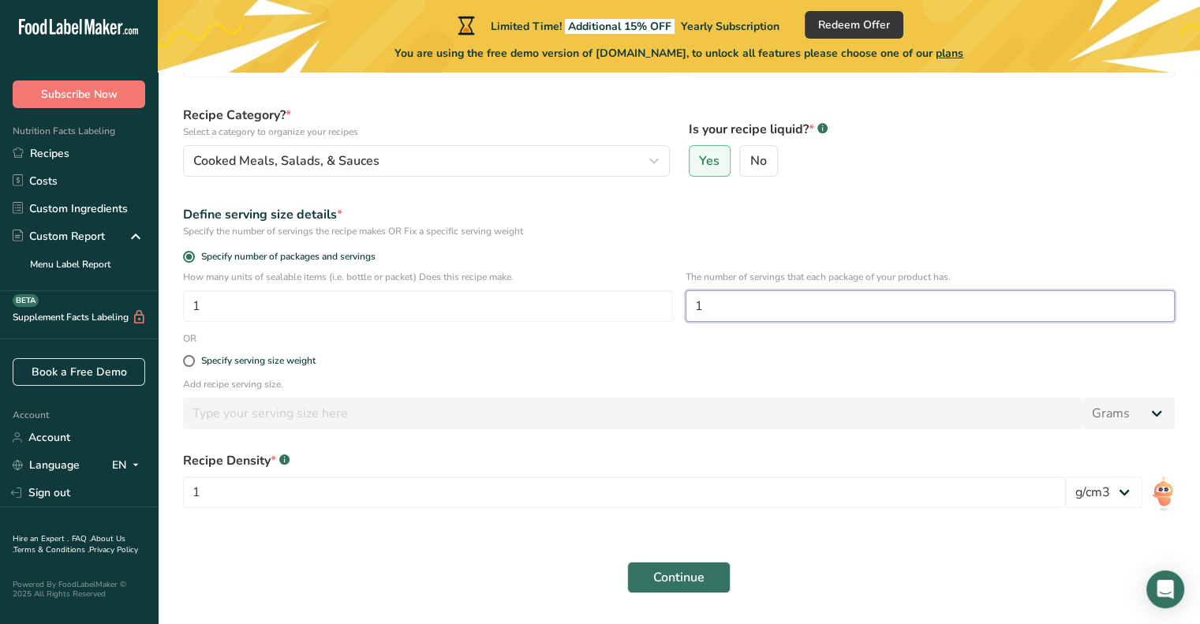
scroll to position [172, 0]
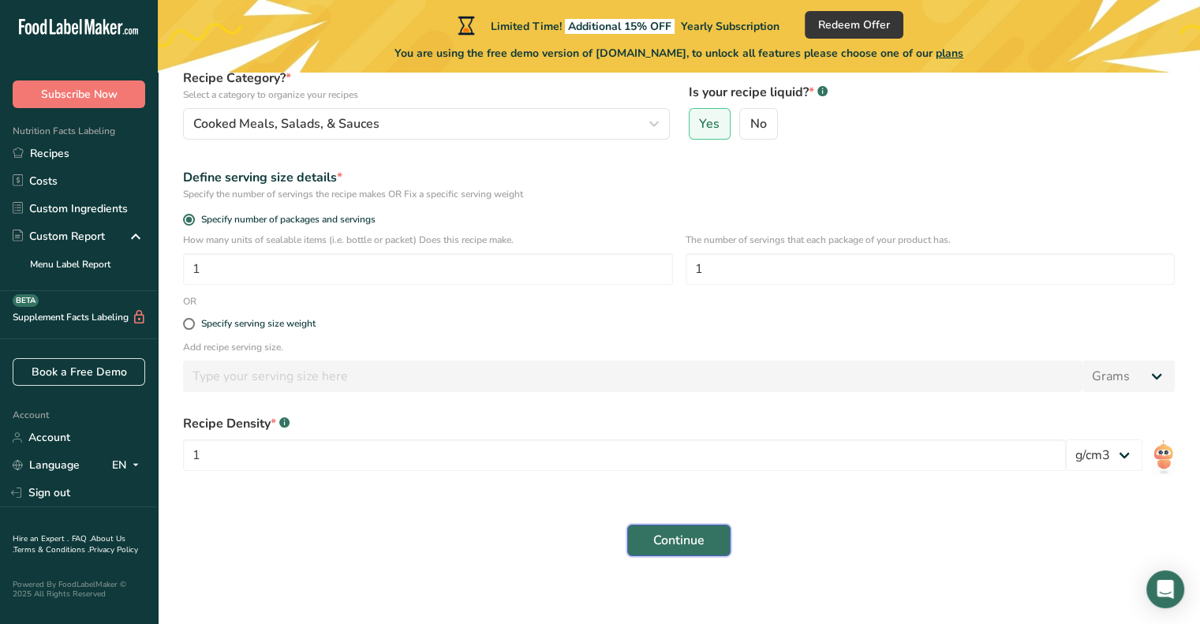
click at [713, 537] on button "Continue" at bounding box center [678, 541] width 103 height 32
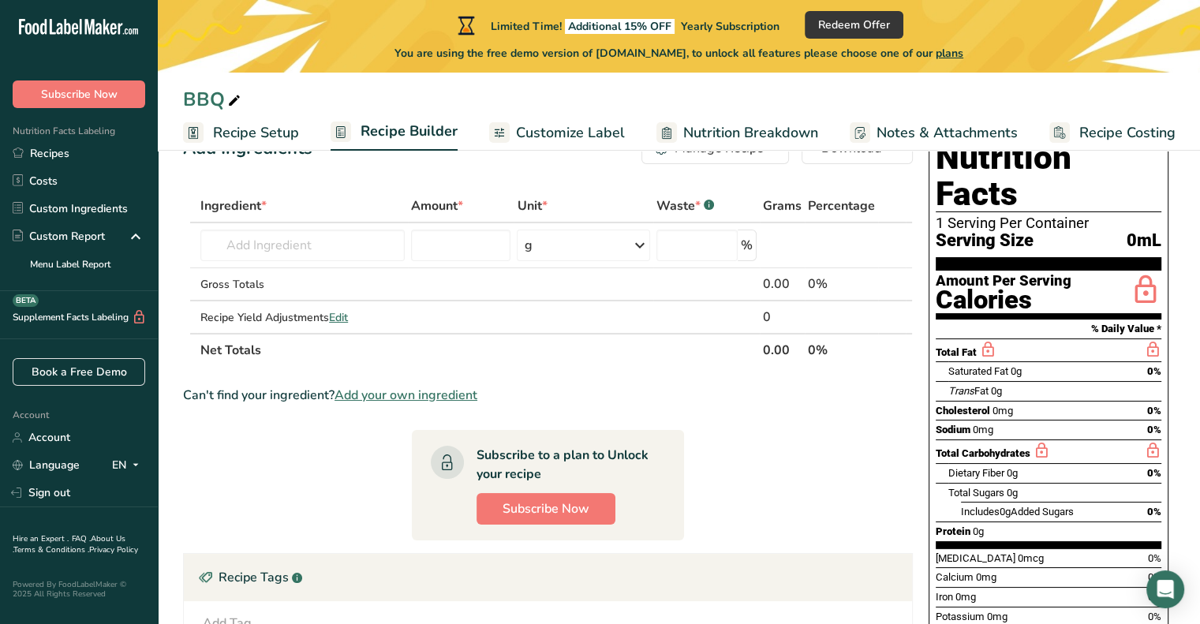
scroll to position [54, 0]
click at [343, 247] on input "text" at bounding box center [302, 246] width 204 height 32
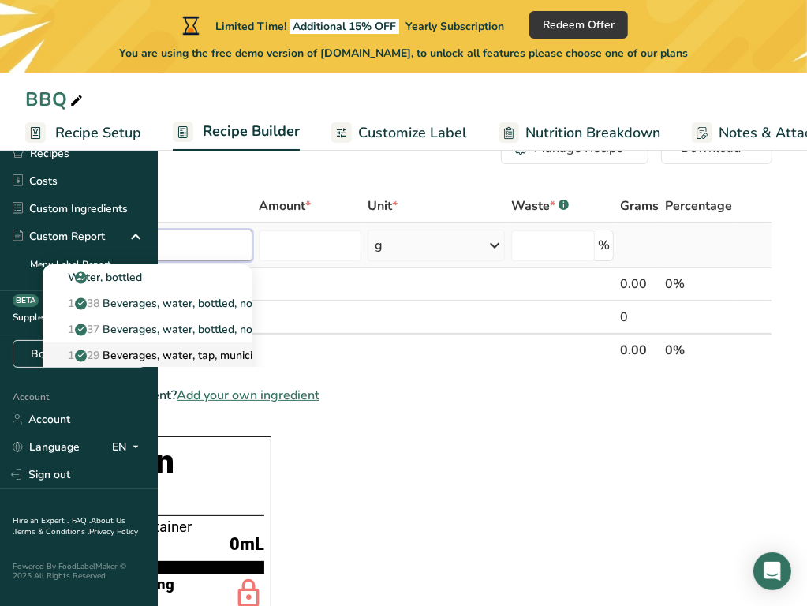
type input "Water"
click at [253, 343] on link "14429 [GEOGRAPHIC_DATA], water, tap, municipal" at bounding box center [148, 356] width 210 height 26
type input "Beverages, water, tap, municipal"
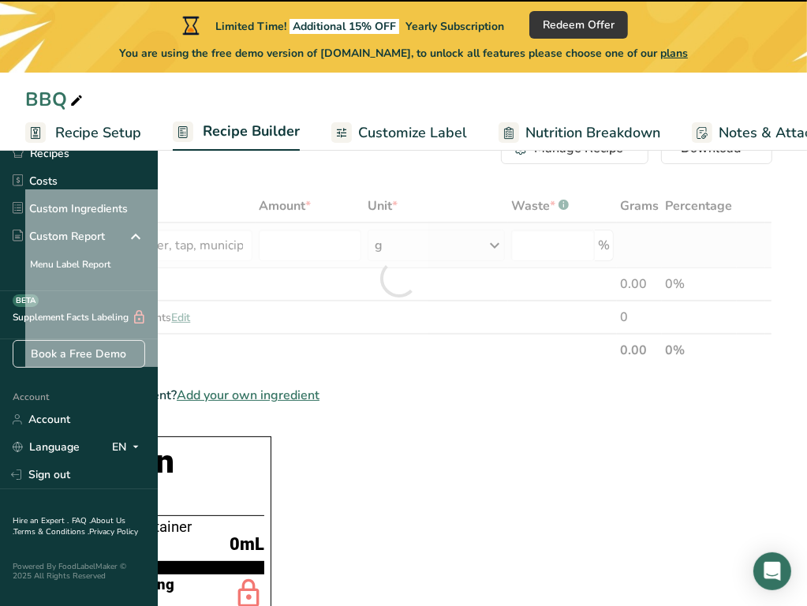
type input "0"
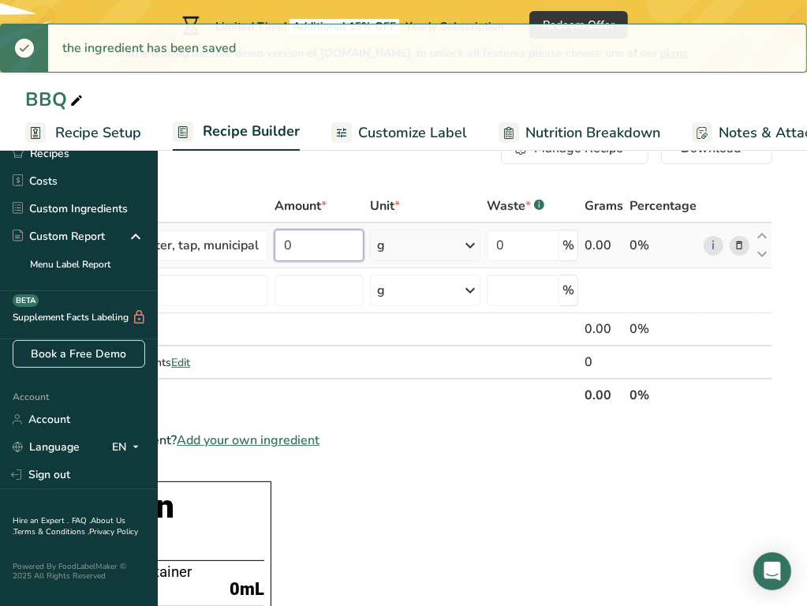
drag, startPoint x: 448, startPoint y: 241, endPoint x: 427, endPoint y: 249, distance: 23.0
click at [364, 249] on input "0" at bounding box center [319, 246] width 89 height 32
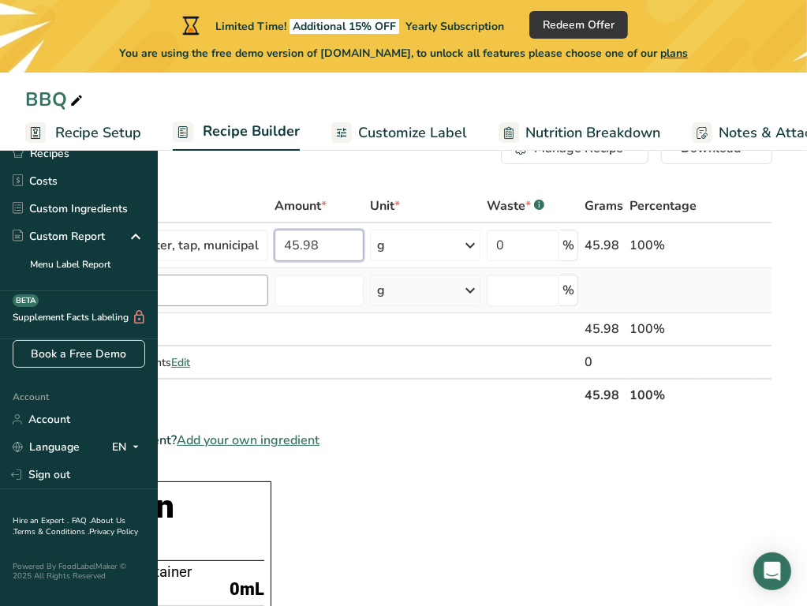
type input "45.98"
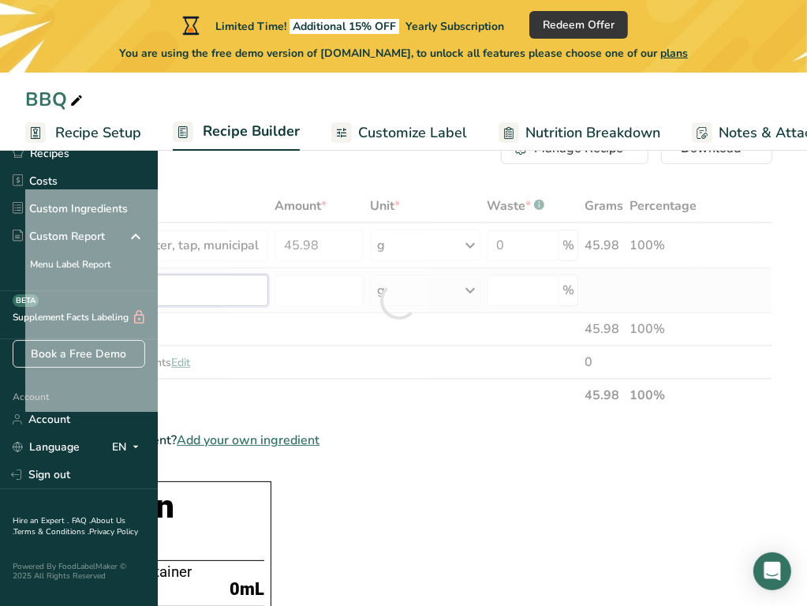
click at [293, 286] on div "Ingredient * Amount * Unit * Waste * .a-a{fill:#347362;}.b-a{fill:#fff;} Grams …" at bounding box center [398, 300] width 747 height 223
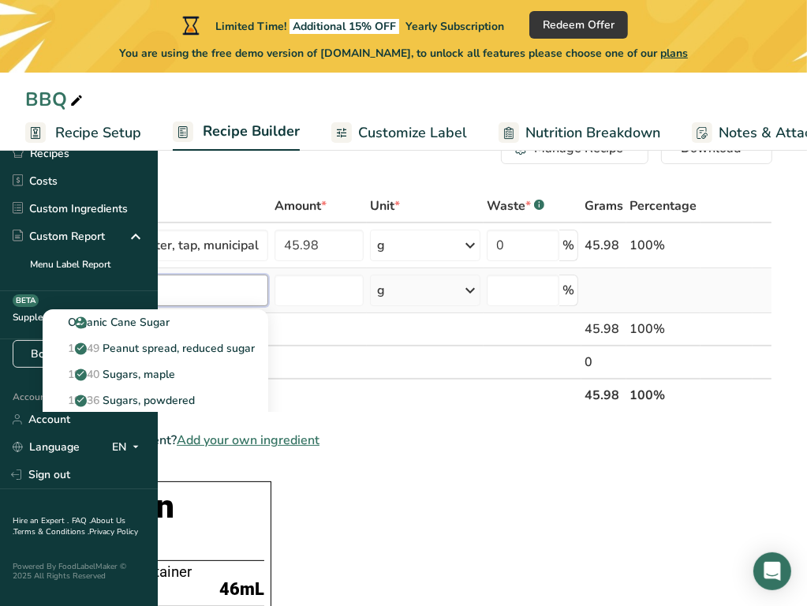
type input "Sugar"
click at [199, 425] on p "19335 [GEOGRAPHIC_DATA], granulated" at bounding box center [127, 426] width 144 height 17
type input "Sugars, granulated"
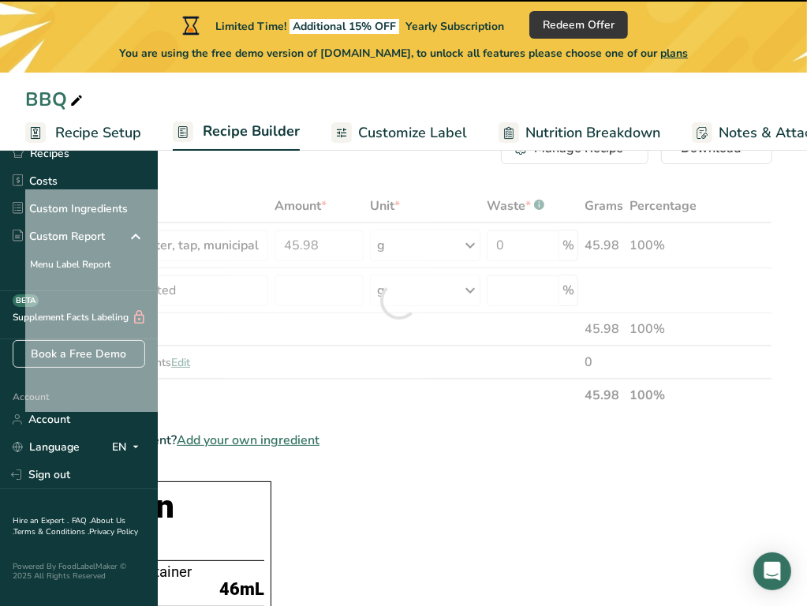
type input "0"
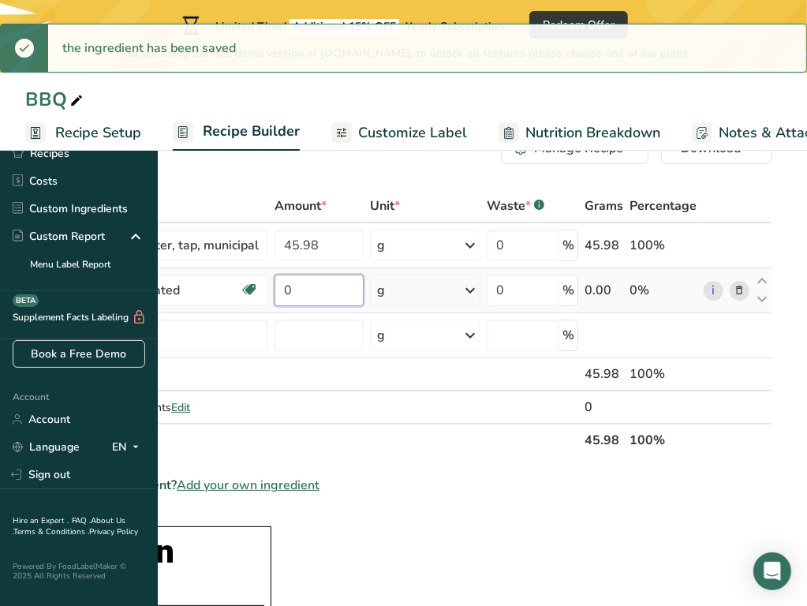
drag, startPoint x: 461, startPoint y: 287, endPoint x: 431, endPoint y: 294, distance: 31.0
click at [364, 294] on input "0" at bounding box center [319, 291] width 89 height 32
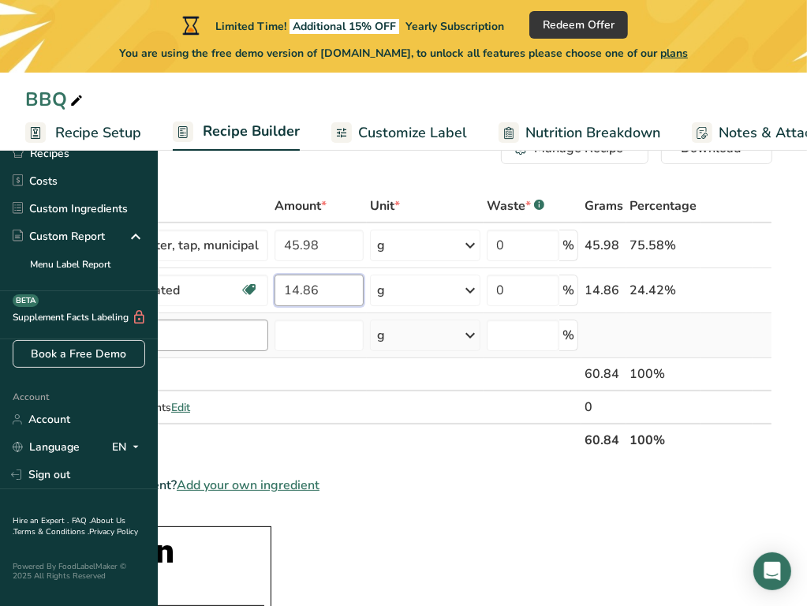
type input "14.86"
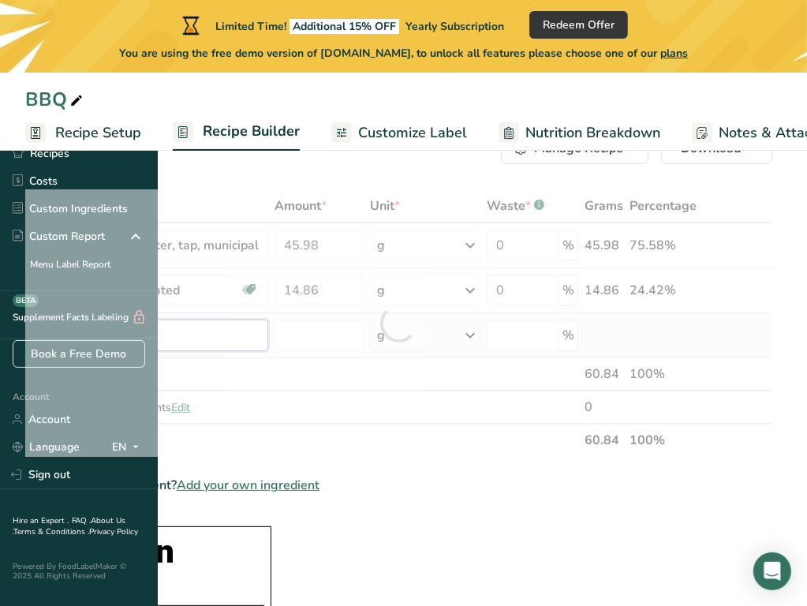
click at [343, 339] on div "Ingredient * Amount * Unit * Waste * .a-a{fill:#347362;}.b-a{fill:#fff;} Grams …" at bounding box center [398, 323] width 747 height 268
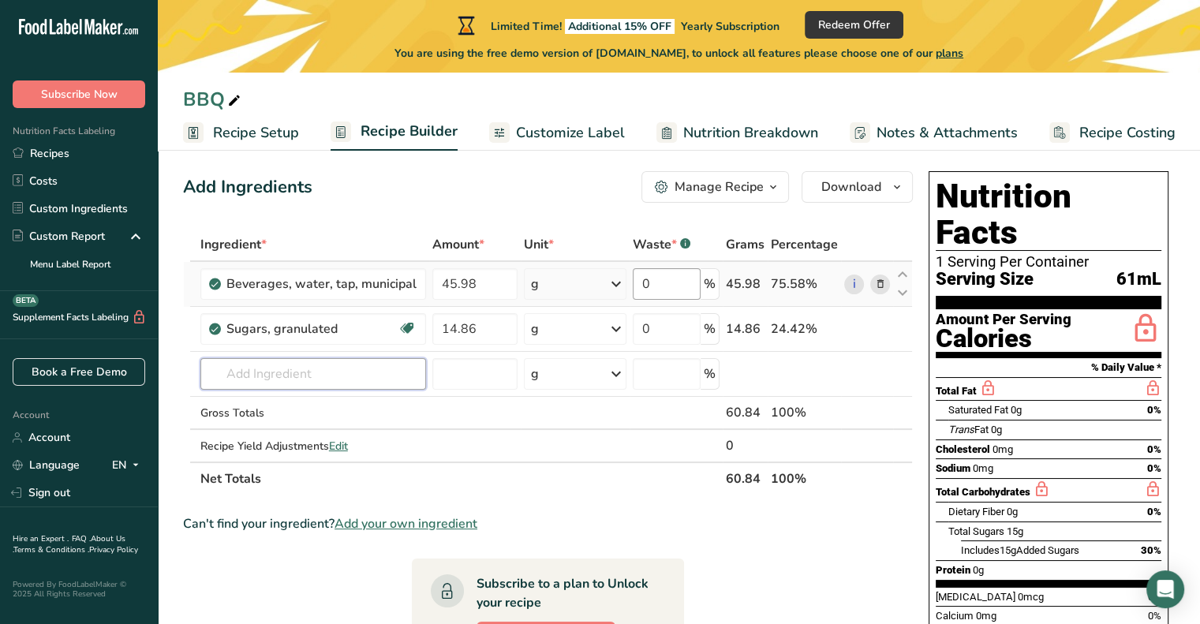
scroll to position [0, 0]
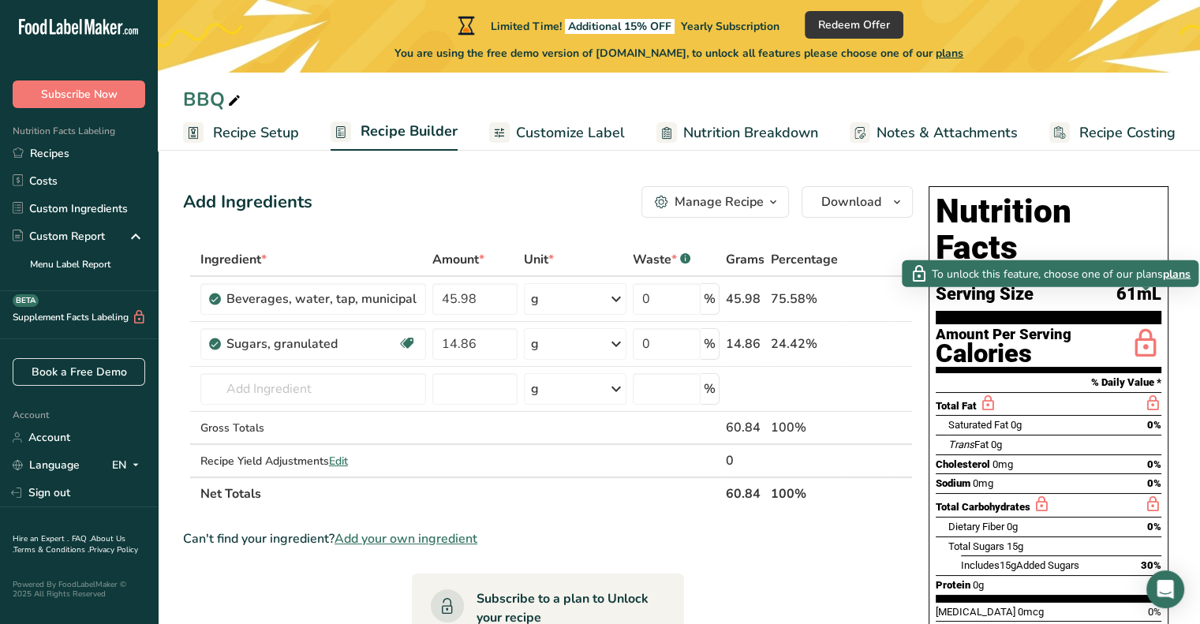
click at [1148, 326] on icon at bounding box center [1146, 344] width 32 height 37
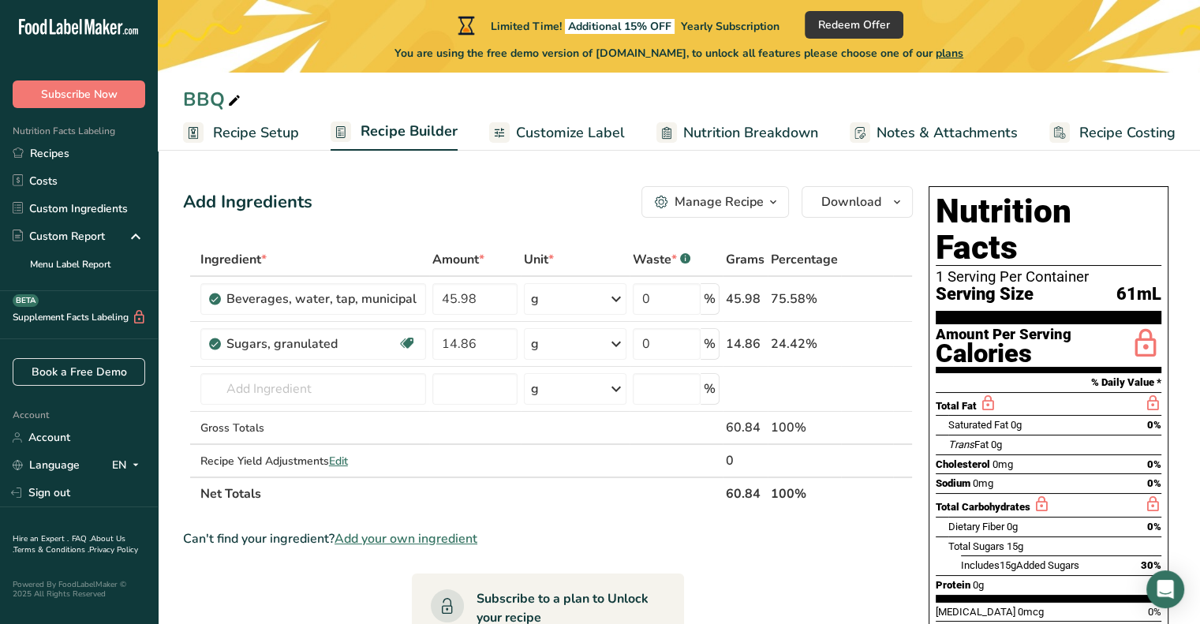
click at [1148, 326] on icon at bounding box center [1146, 344] width 32 height 37
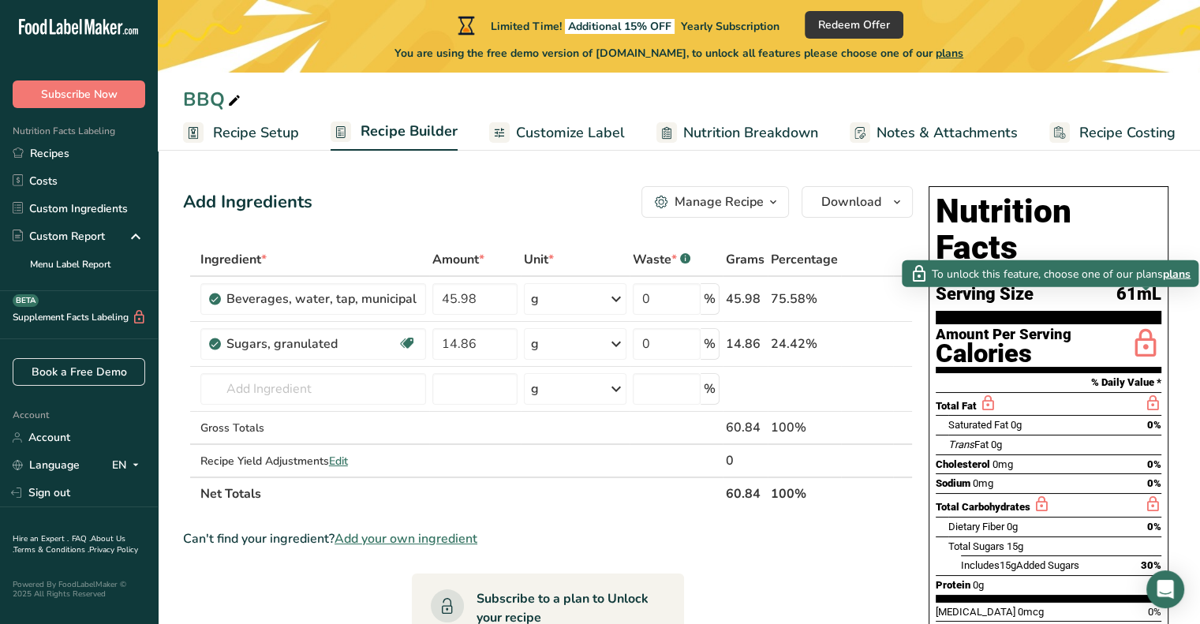
click at [1148, 326] on icon at bounding box center [1146, 344] width 32 height 37
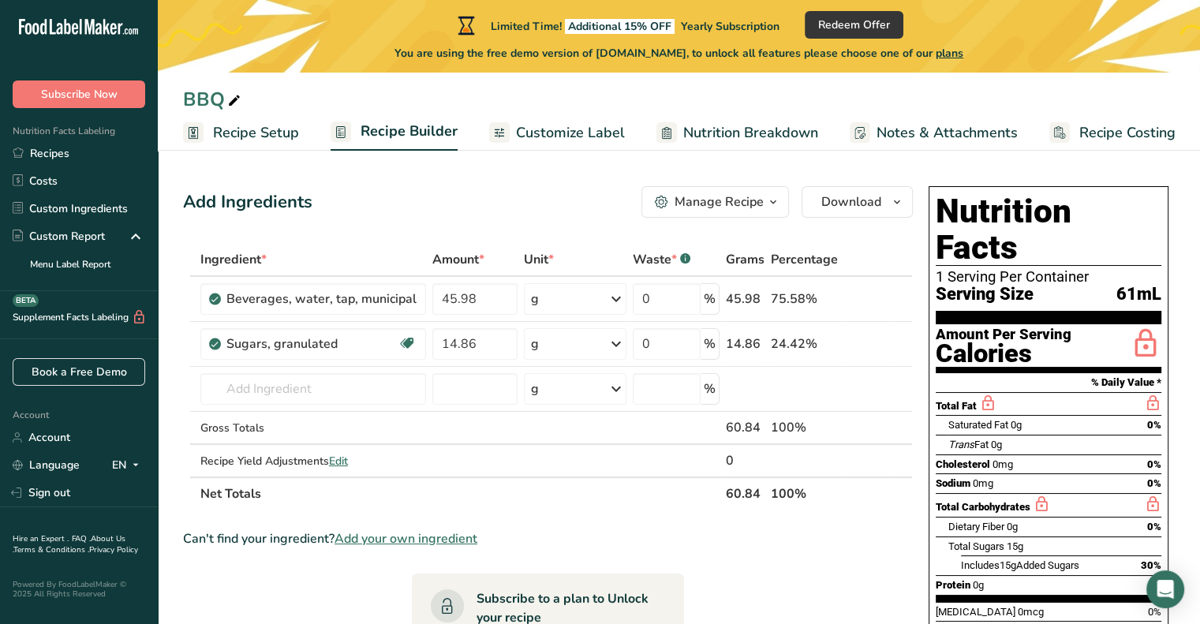
click at [1148, 326] on icon at bounding box center [1146, 344] width 32 height 37
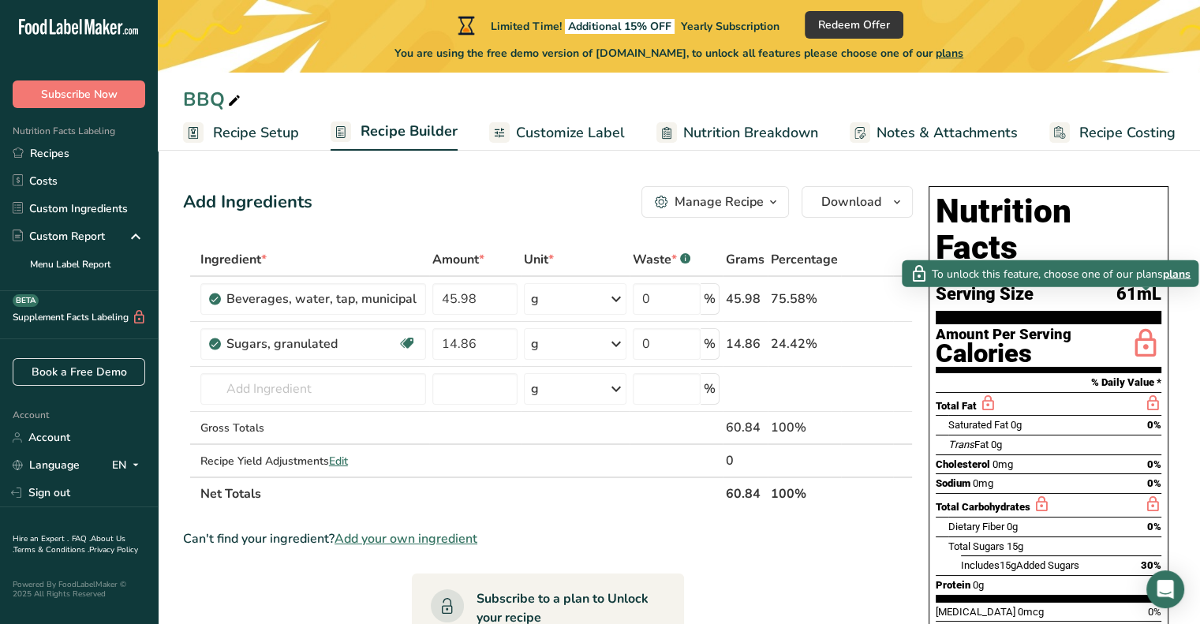
click at [1181, 277] on span "plans" at bounding box center [1177, 273] width 28 height 17
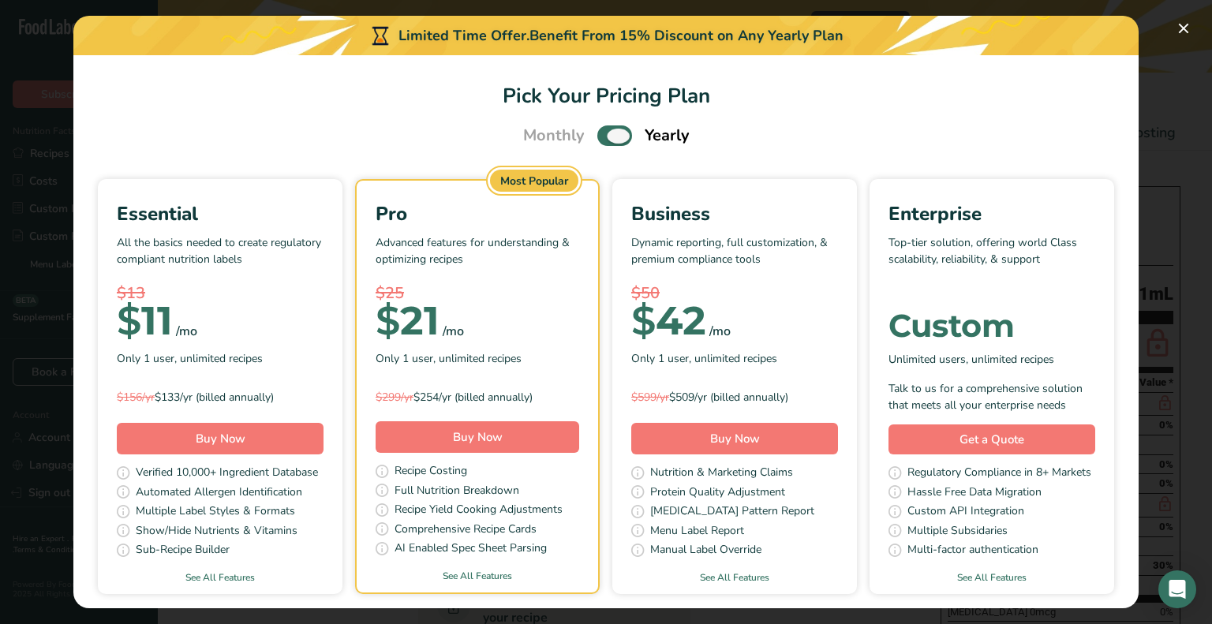
click at [604, 134] on span "Pick Your Pricing Plan Modal" at bounding box center [614, 135] width 35 height 20
click at [604, 134] on input "Pick Your Pricing Plan Modal" at bounding box center [602, 136] width 10 height 10
checkbox input "false"
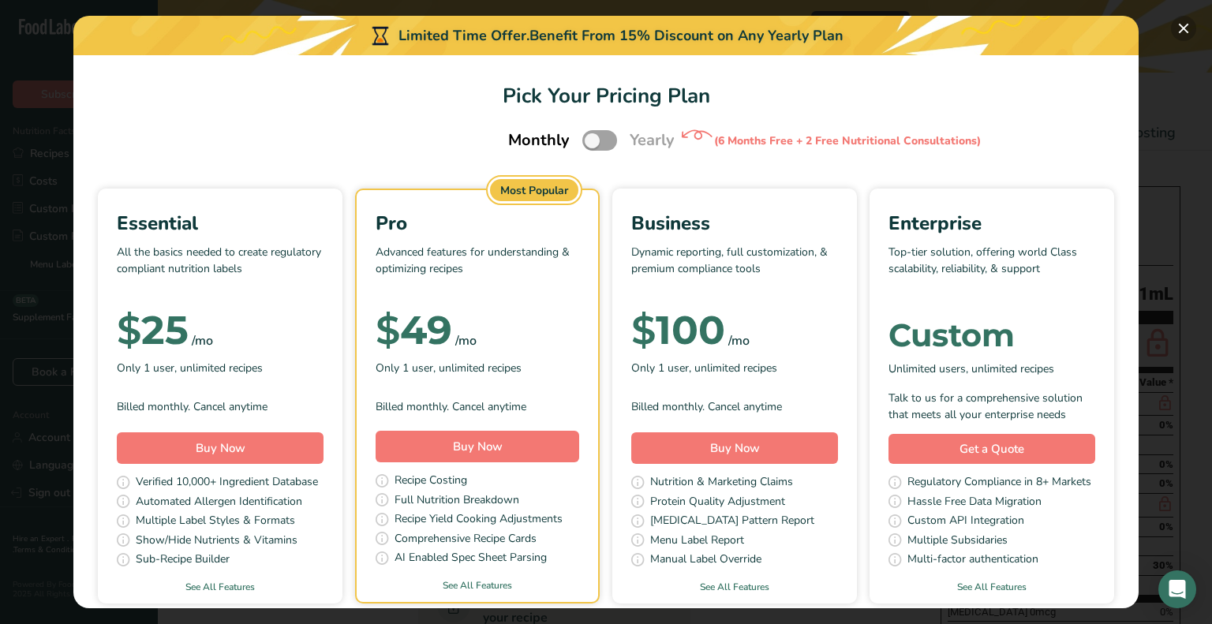
click at [1183, 26] on button "Pick Your Pricing Plan Modal" at bounding box center [1183, 28] width 25 height 25
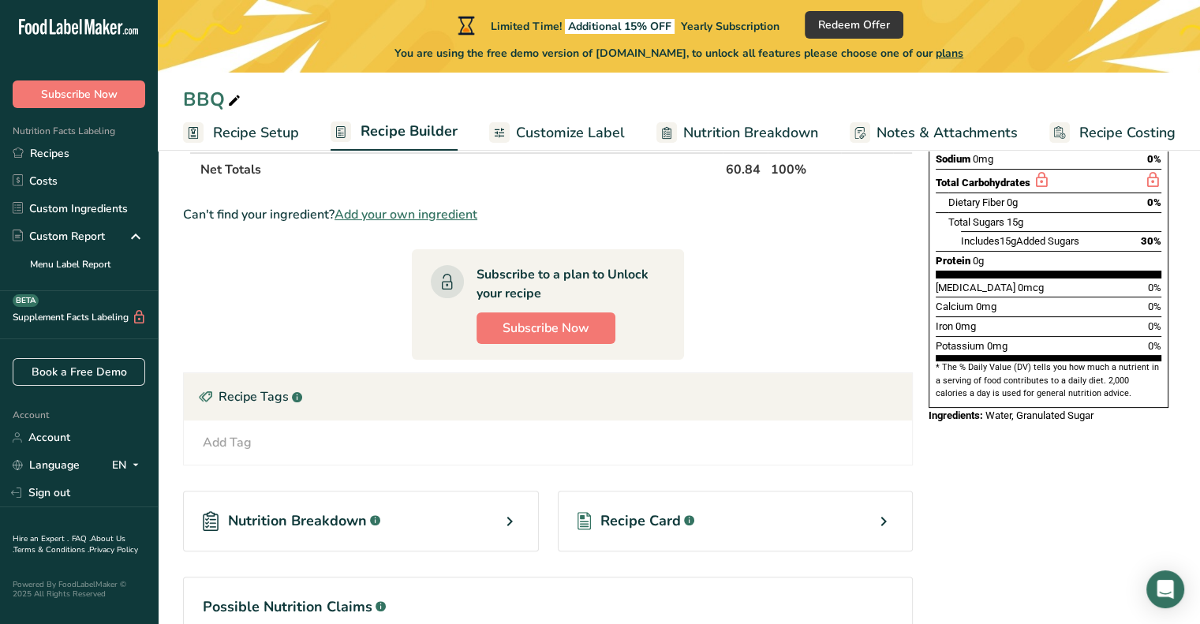
scroll to position [325, 0]
